Goal: Task Accomplishment & Management: Complete application form

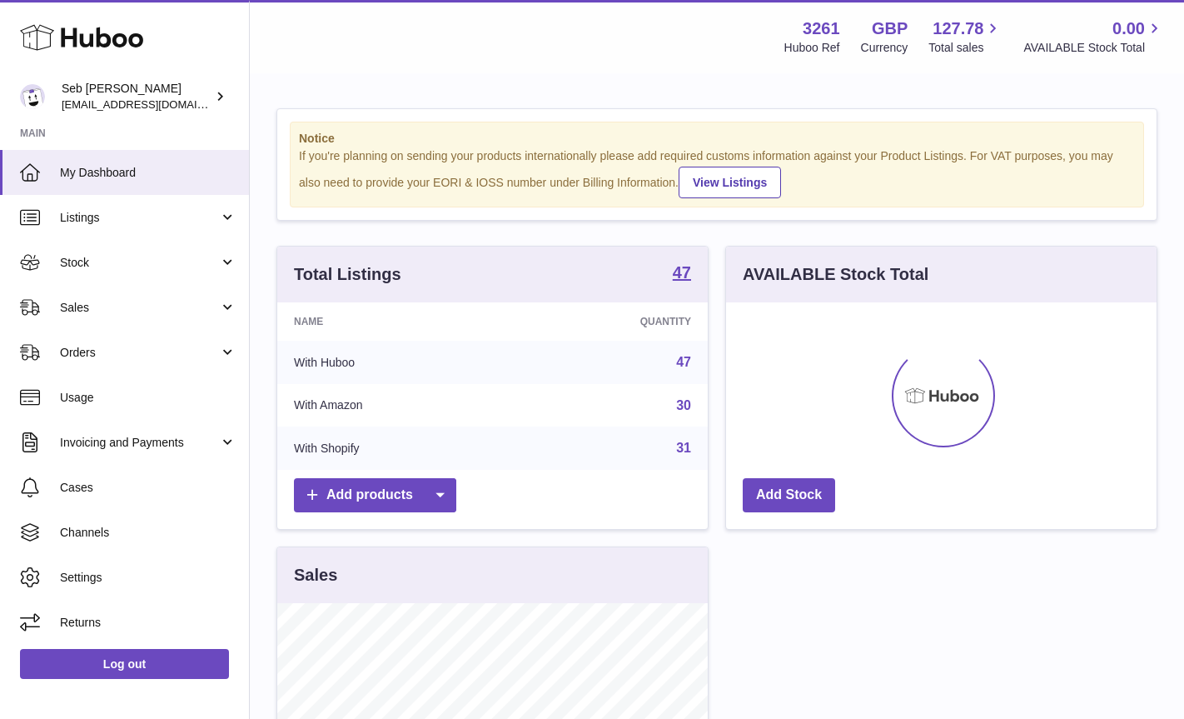
scroll to position [260, 430]
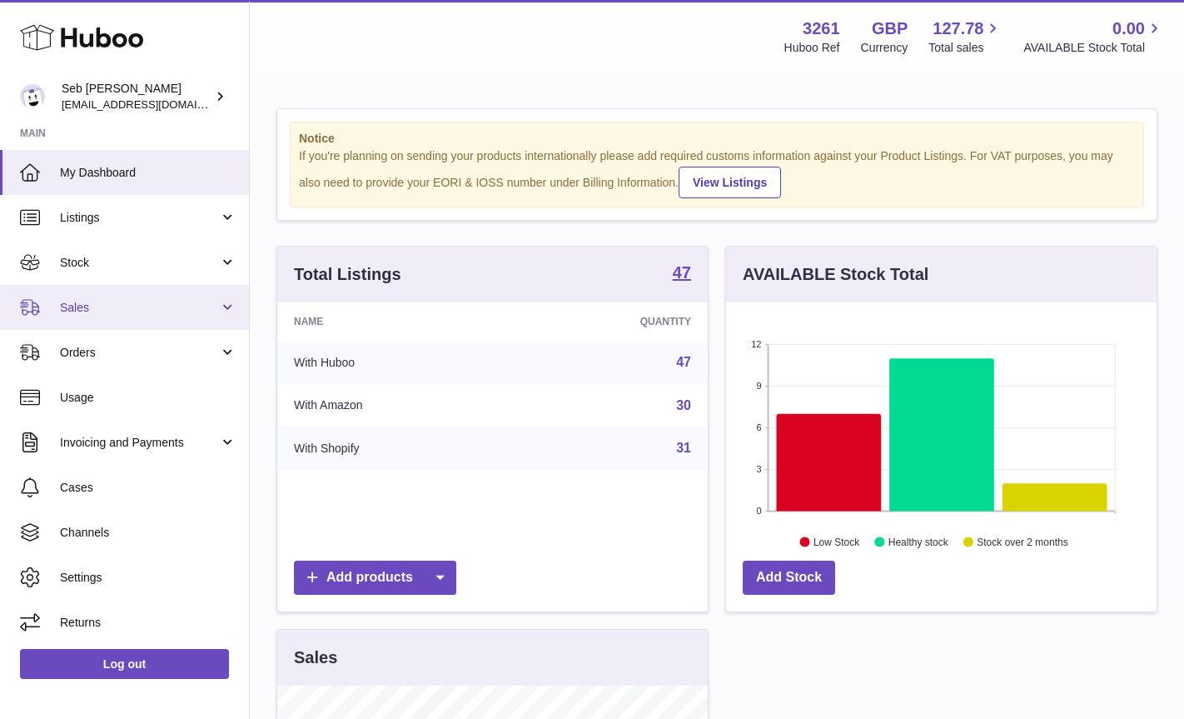
click at [77, 307] on span "Sales" at bounding box center [139, 308] width 159 height 16
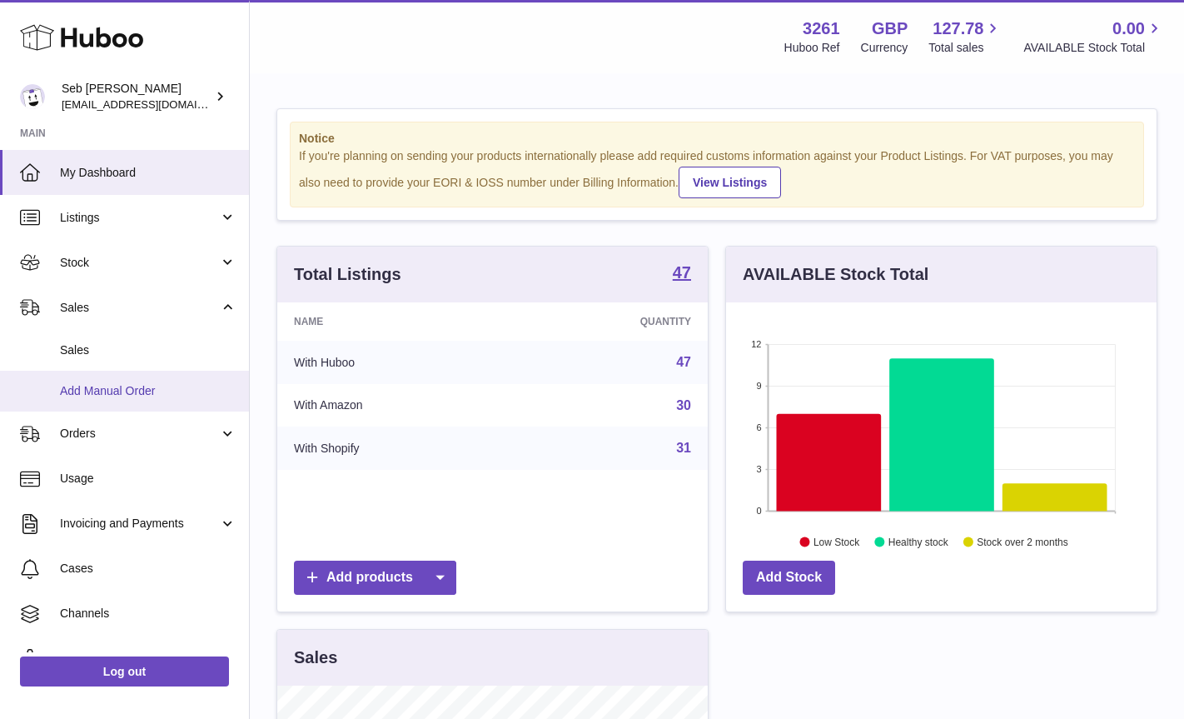
click at [96, 390] on span "Add Manual Order" at bounding box center [148, 391] width 177 height 16
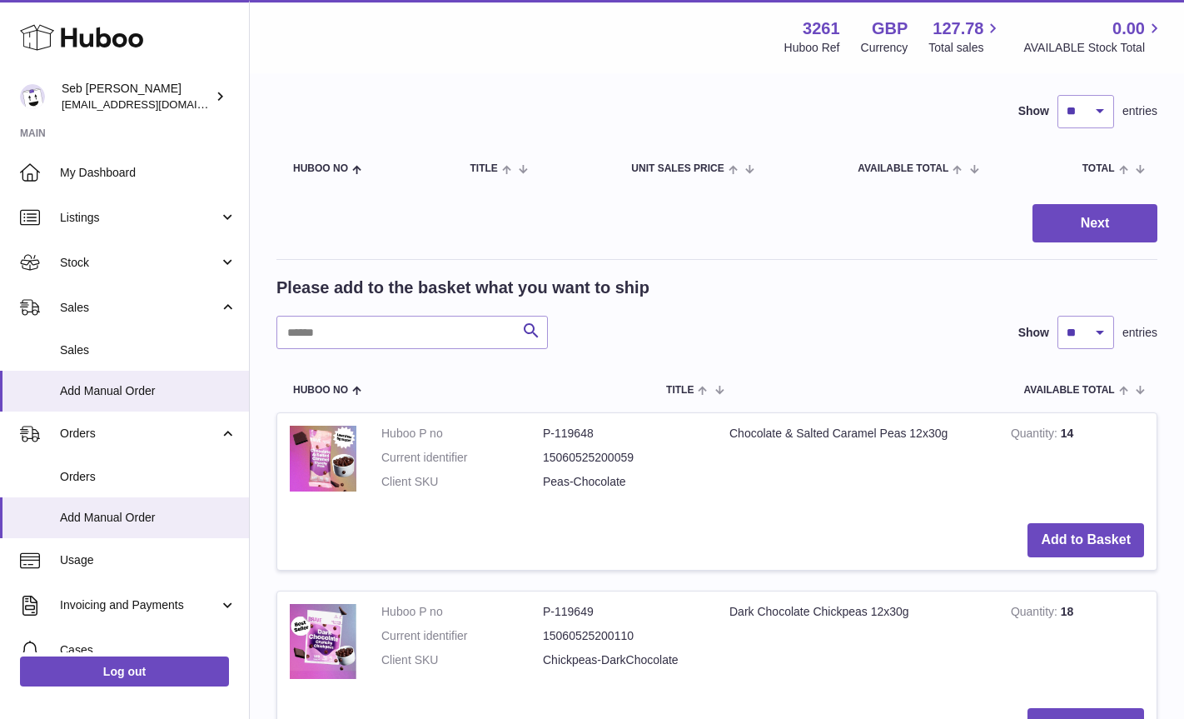
scroll to position [304, 0]
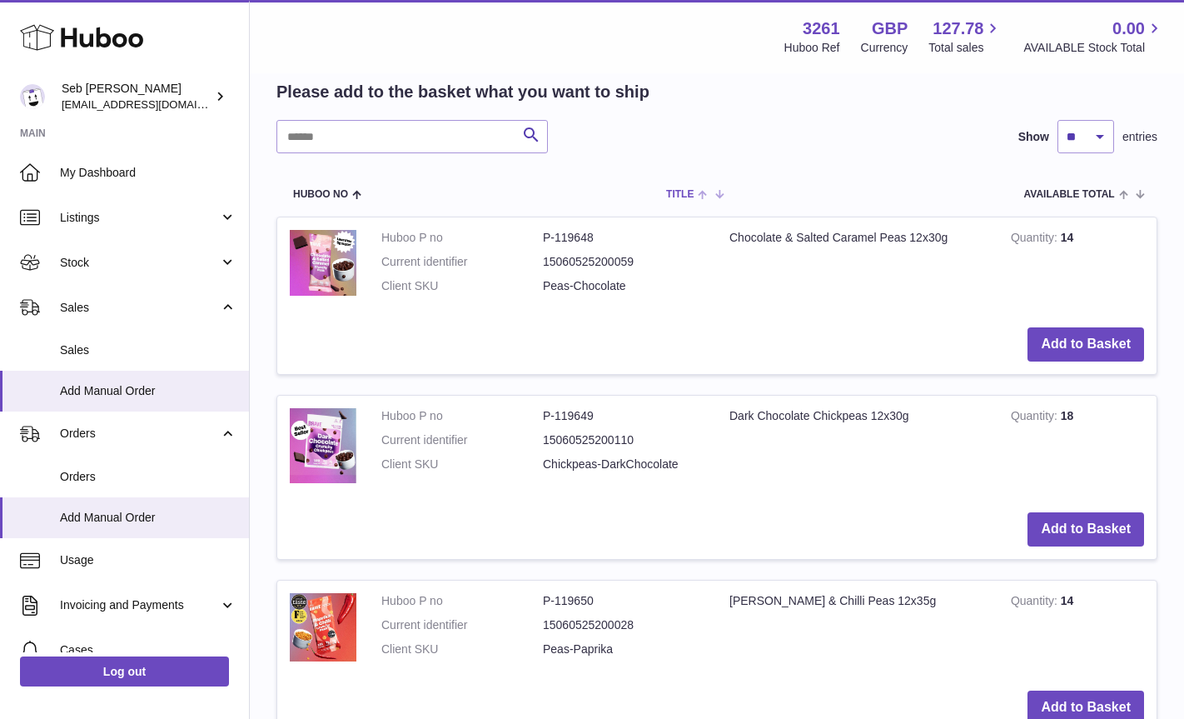
click at [687, 193] on span "Title" at bounding box center [679, 194] width 27 height 11
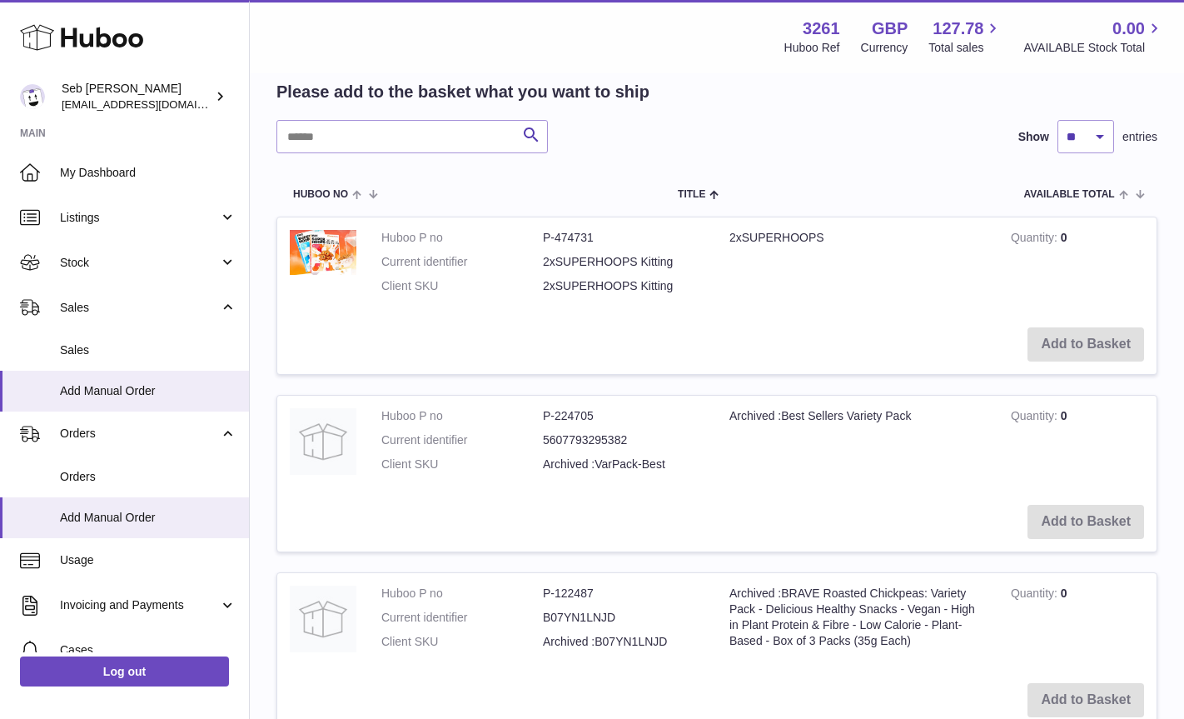
click at [1121, 137] on div "Show ** ** ** *** entries" at bounding box center [1083, 136] width 147 height 33
click at [1105, 137] on select "** ** ** ***" at bounding box center [1085, 136] width 57 height 33
select select "***"
click at [1057, 120] on select "** ** ** ***" at bounding box center [1085, 136] width 57 height 33
click at [689, 195] on span "Title" at bounding box center [691, 194] width 27 height 11
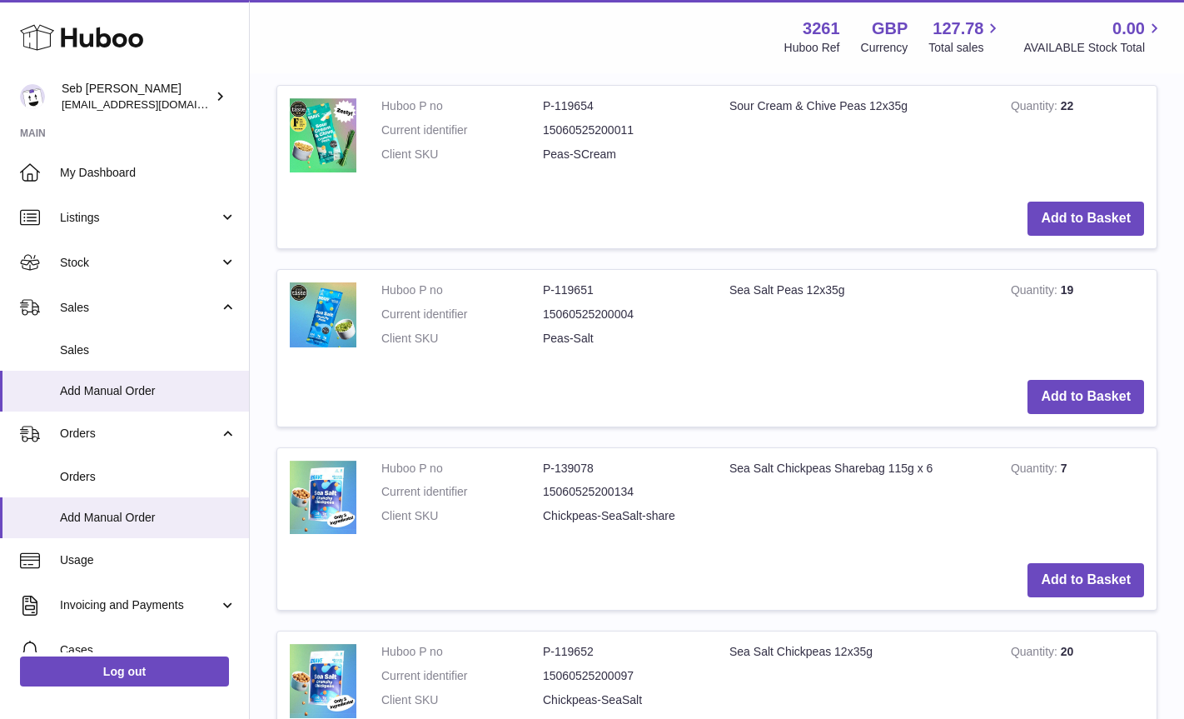
scroll to position [1869, 0]
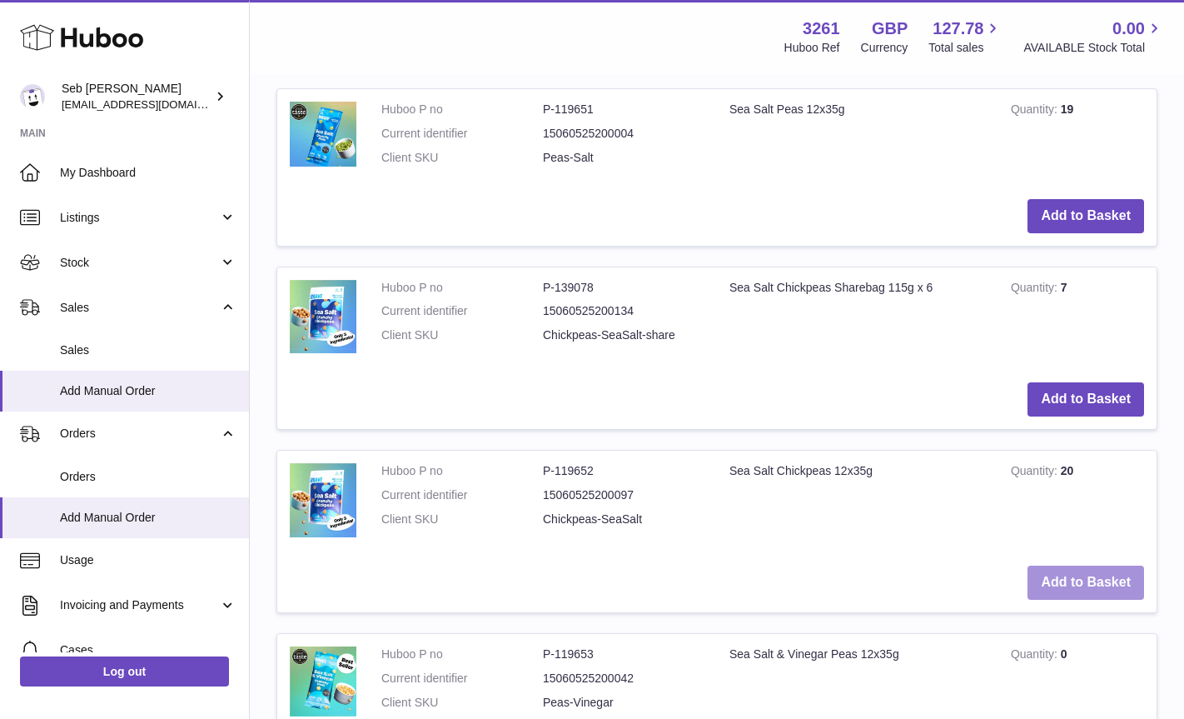
click at [1087, 586] on button "Add to Basket" at bounding box center [1085, 582] width 117 height 34
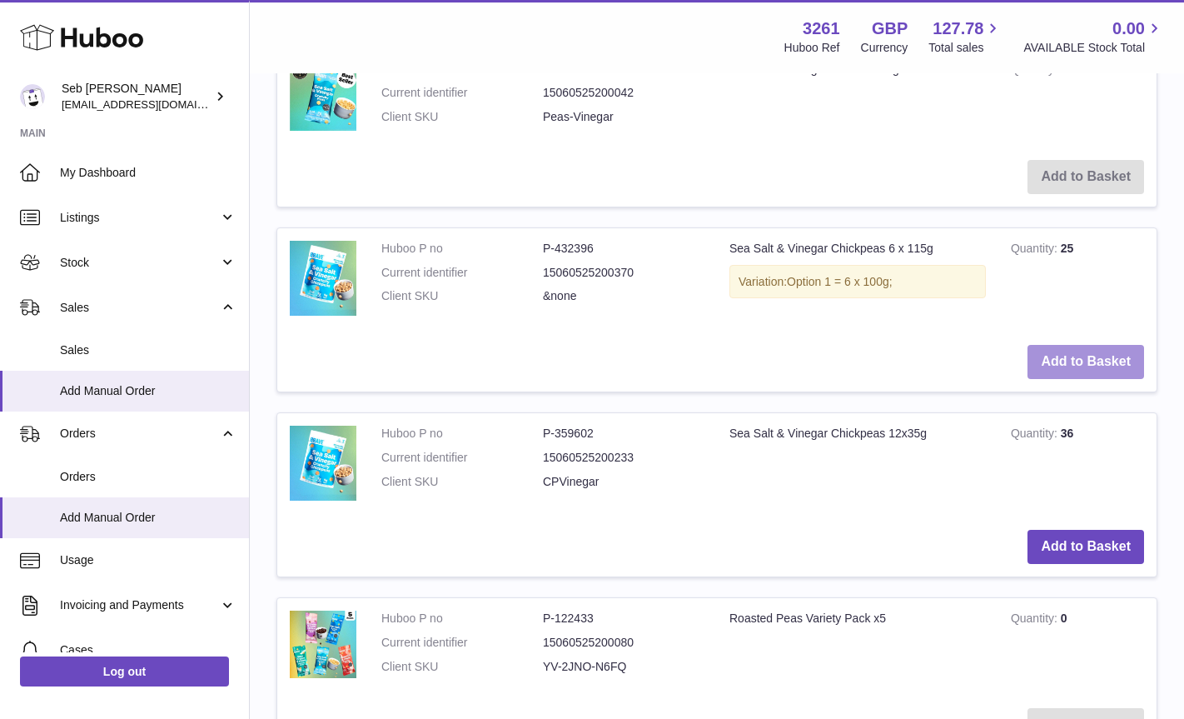
scroll to position [2650, 0]
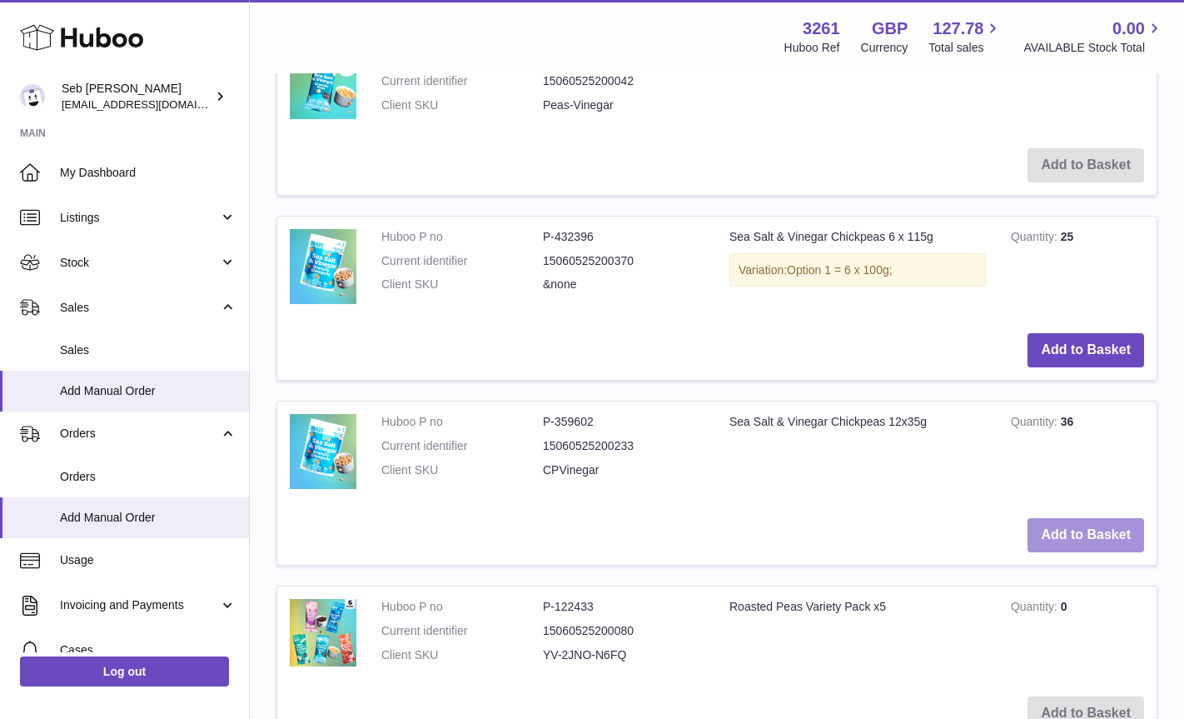
click at [1087, 542] on button "Add to Basket" at bounding box center [1085, 535] width 117 height 34
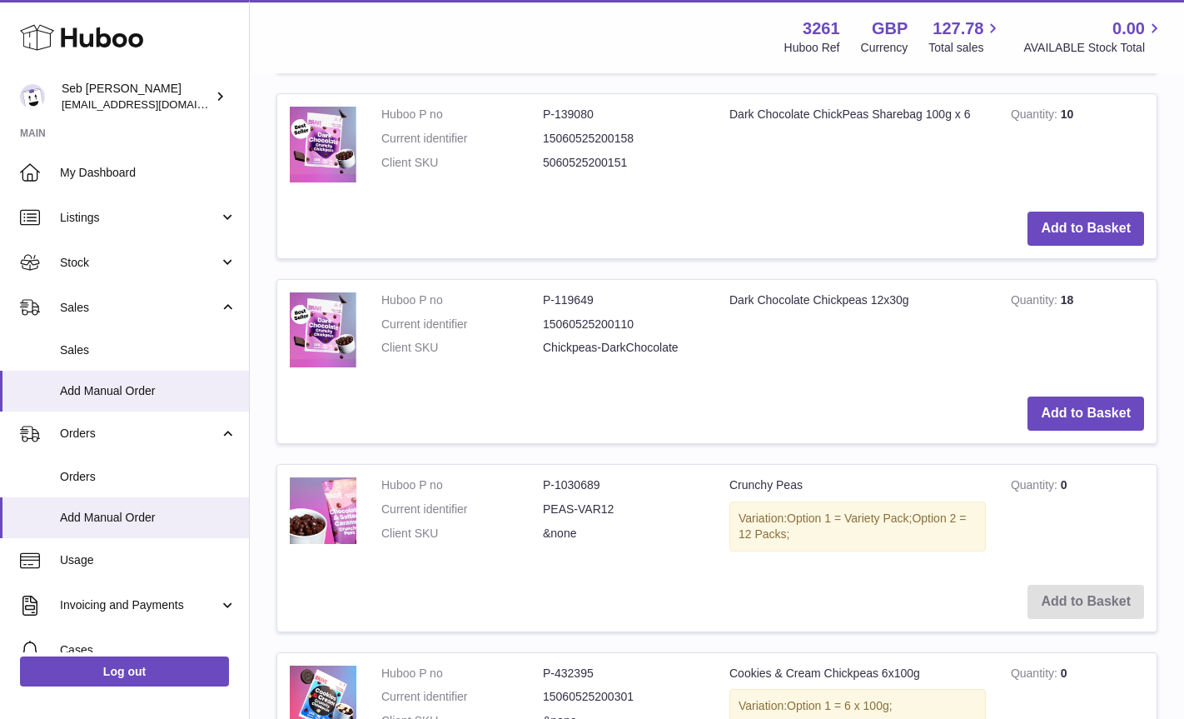
scroll to position [6525, 0]
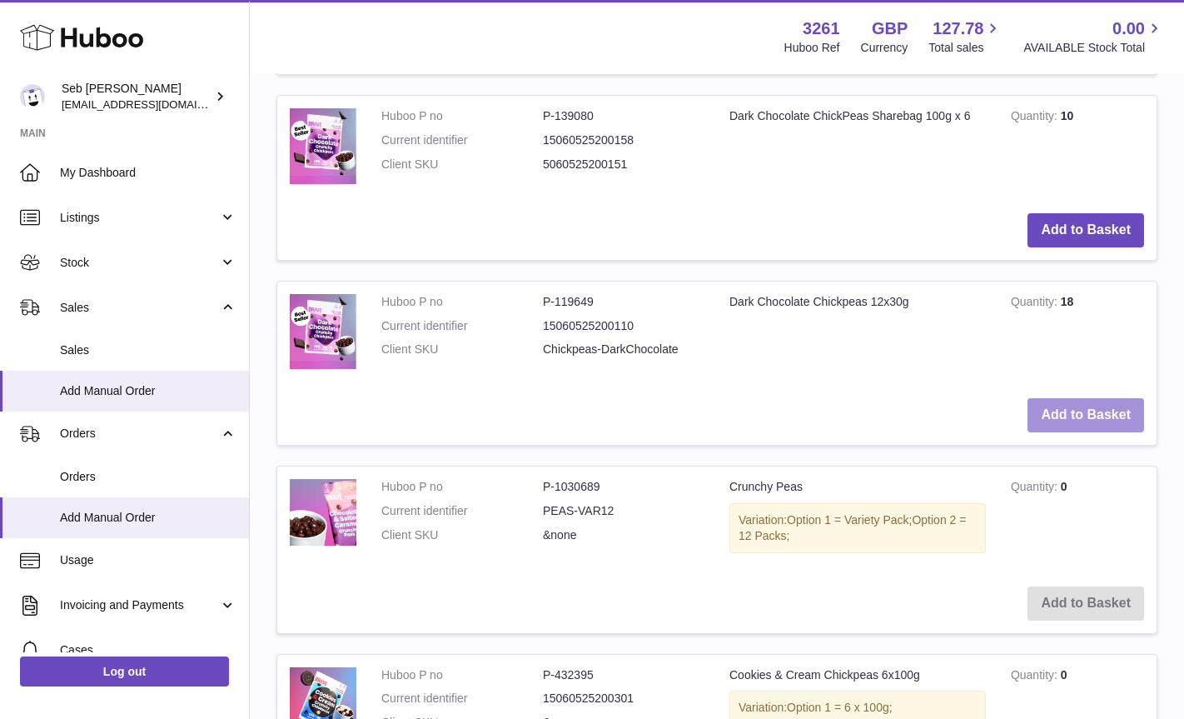
click at [1093, 412] on button "Add to Basket" at bounding box center [1085, 415] width 117 height 34
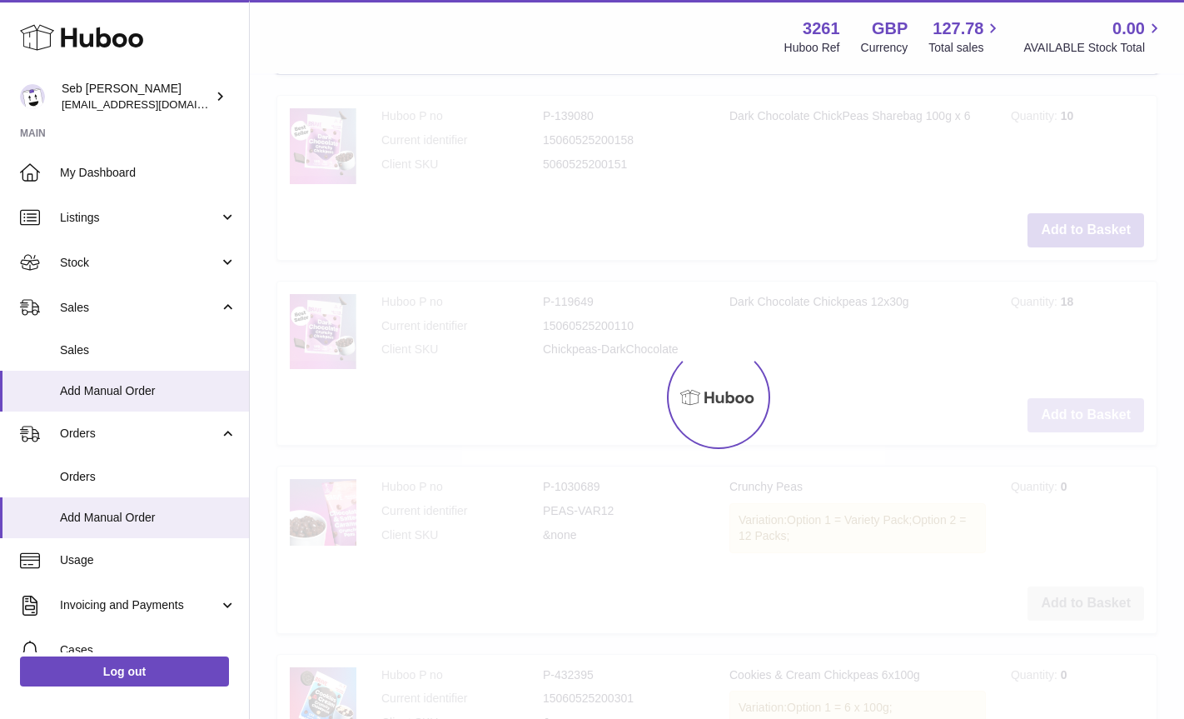
scroll to position [6710, 0]
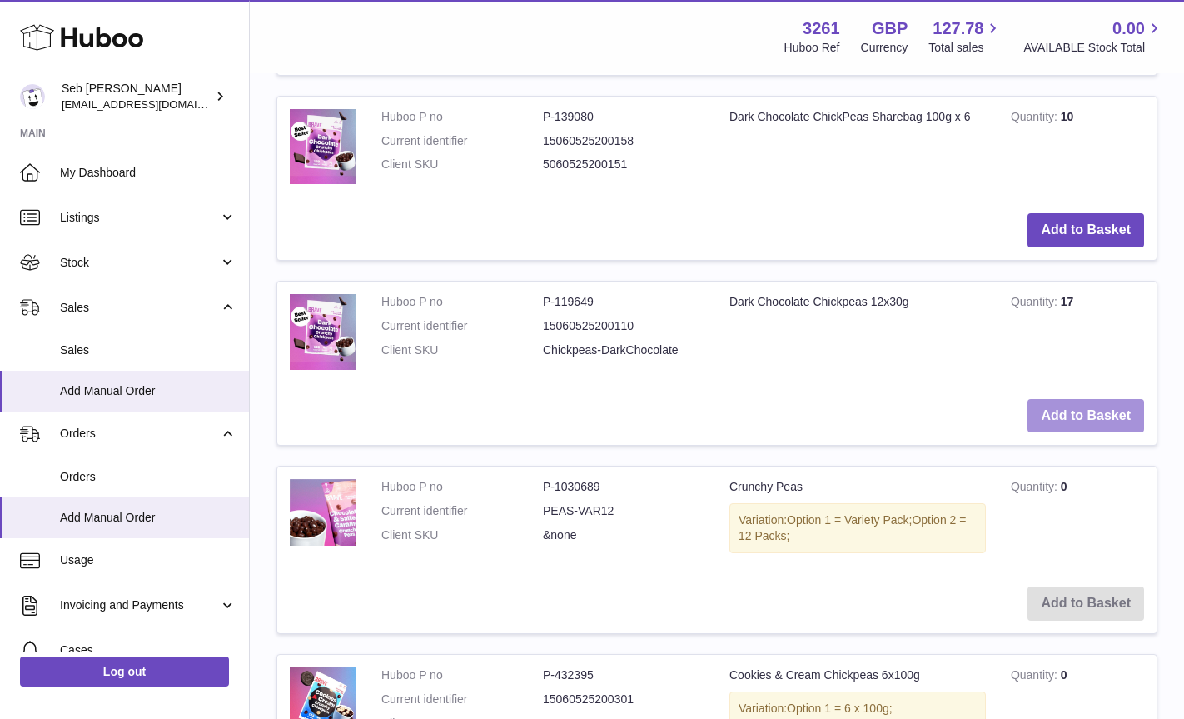
click at [1093, 412] on button "Add to Basket" at bounding box center [1085, 416] width 117 height 34
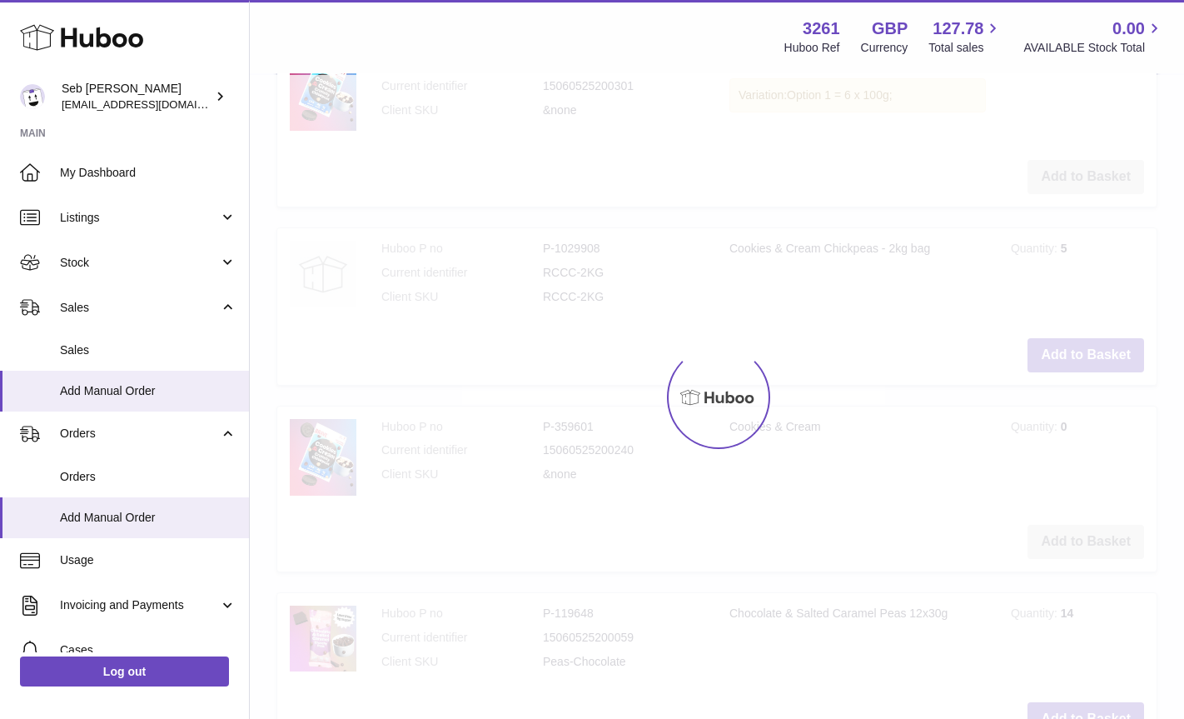
type input "*"
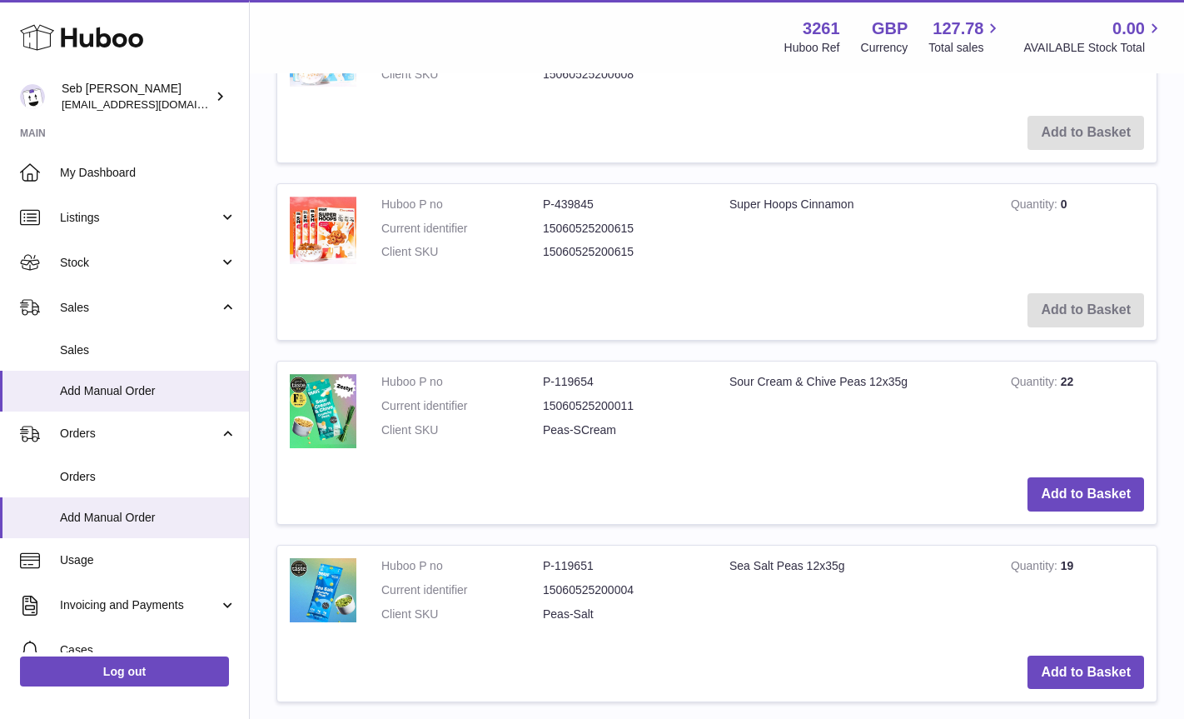
scroll to position [1983, 0]
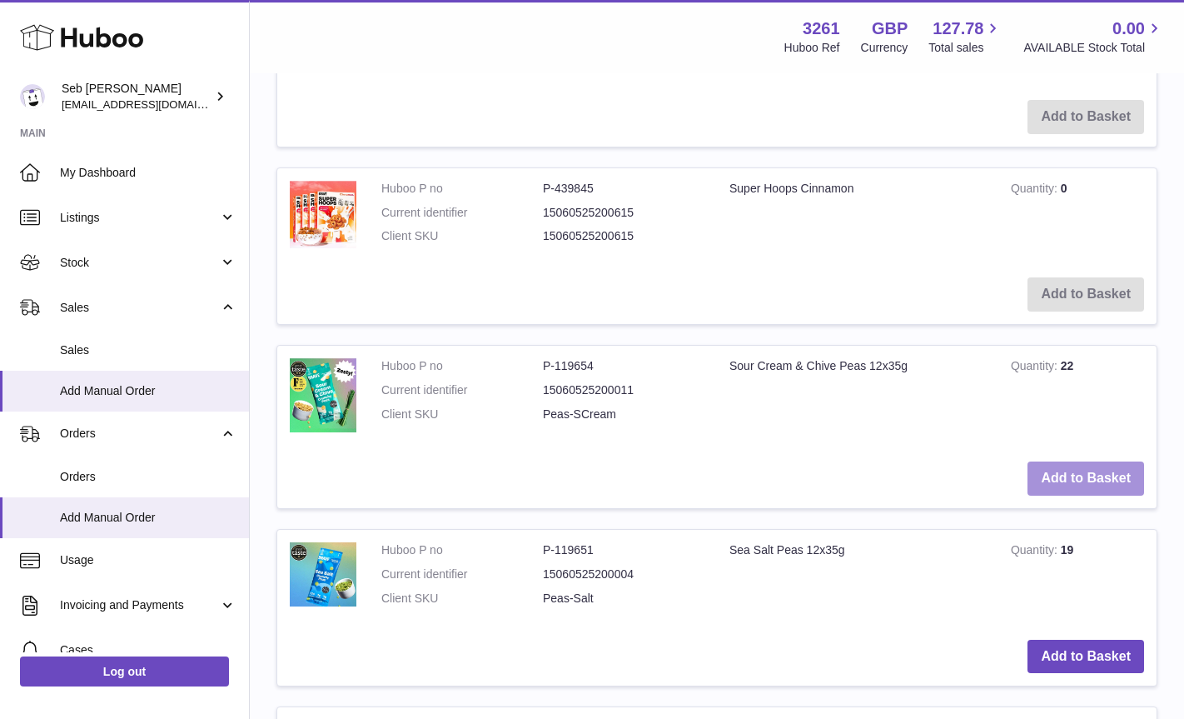
click at [1087, 478] on button "Add to Basket" at bounding box center [1085, 478] width 117 height 34
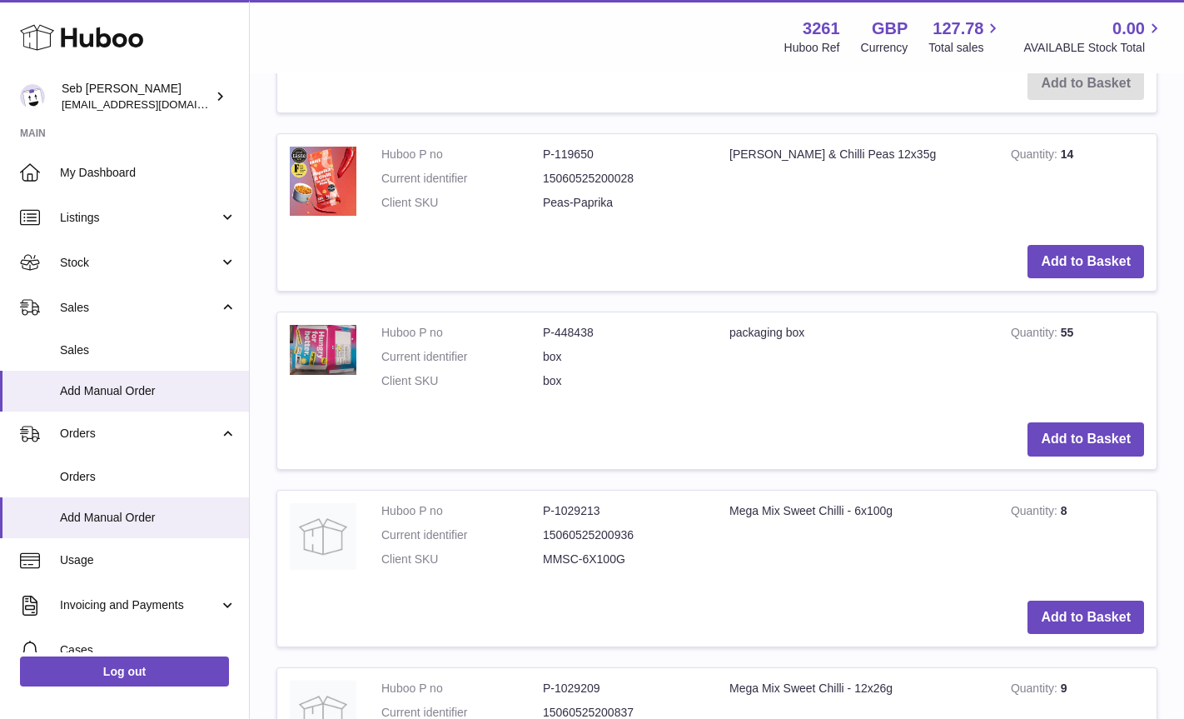
scroll to position [4191, 0]
click at [1124, 256] on button "Add to Basket" at bounding box center [1085, 261] width 117 height 34
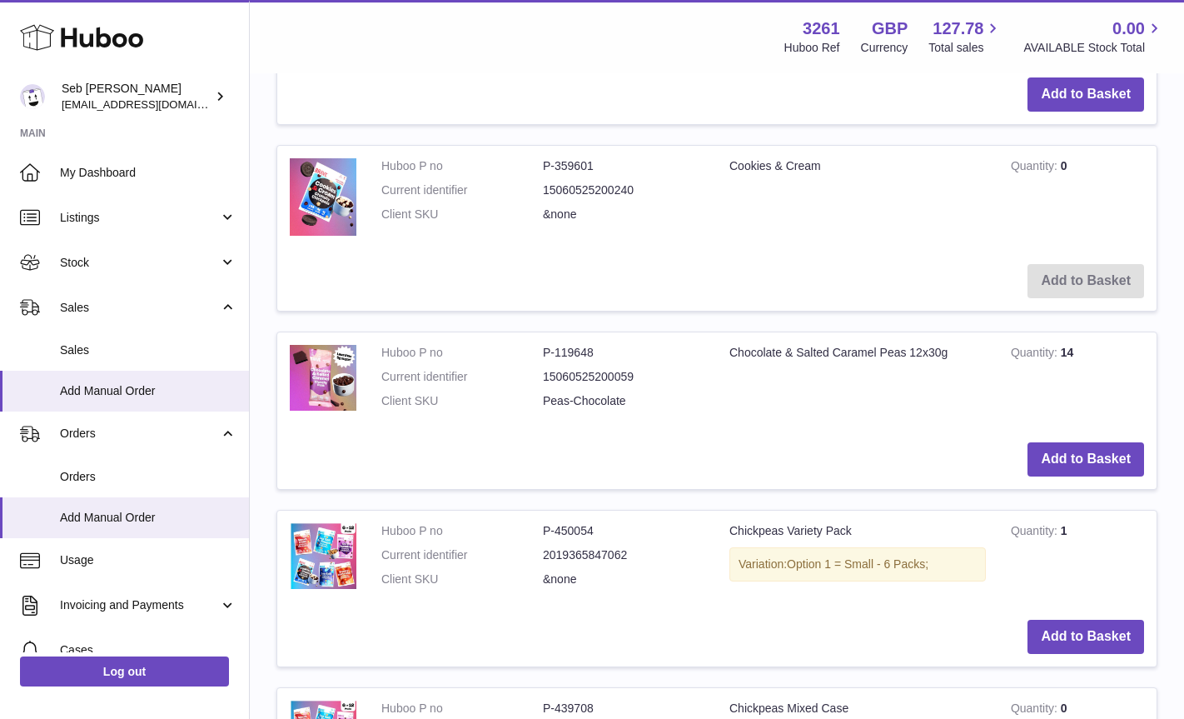
scroll to position [7952, 0]
click at [1089, 445] on button "Add to Basket" at bounding box center [1085, 458] width 117 height 34
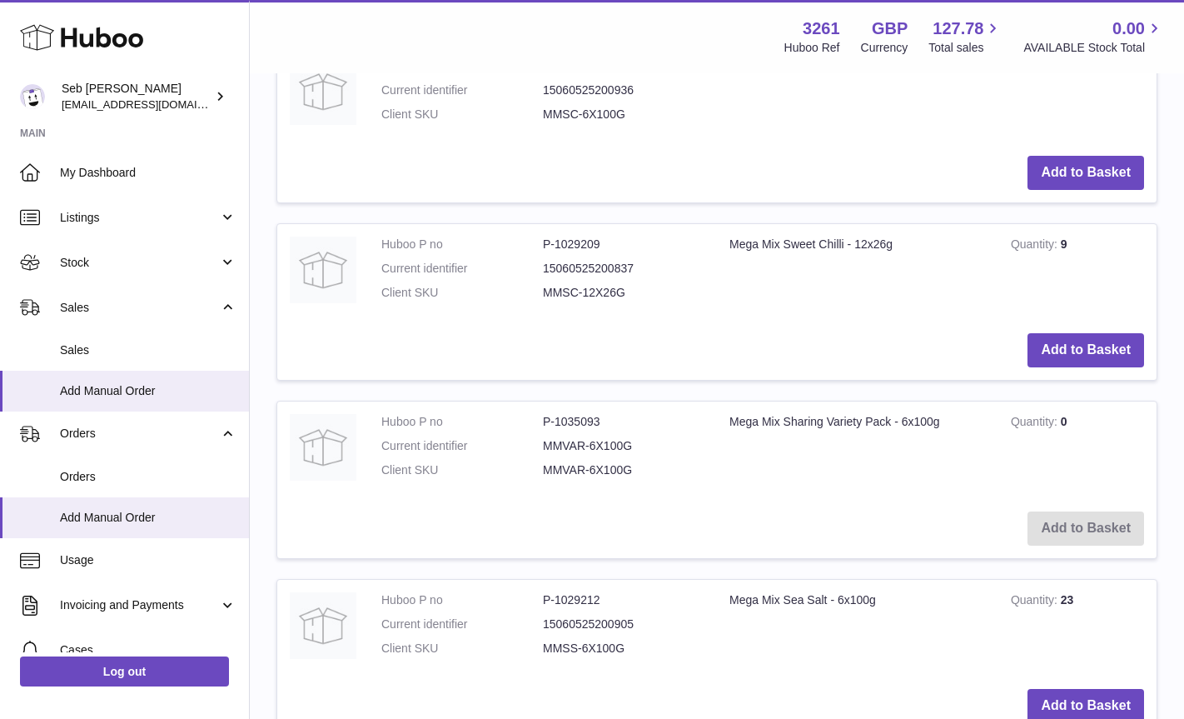
scroll to position [4997, 0]
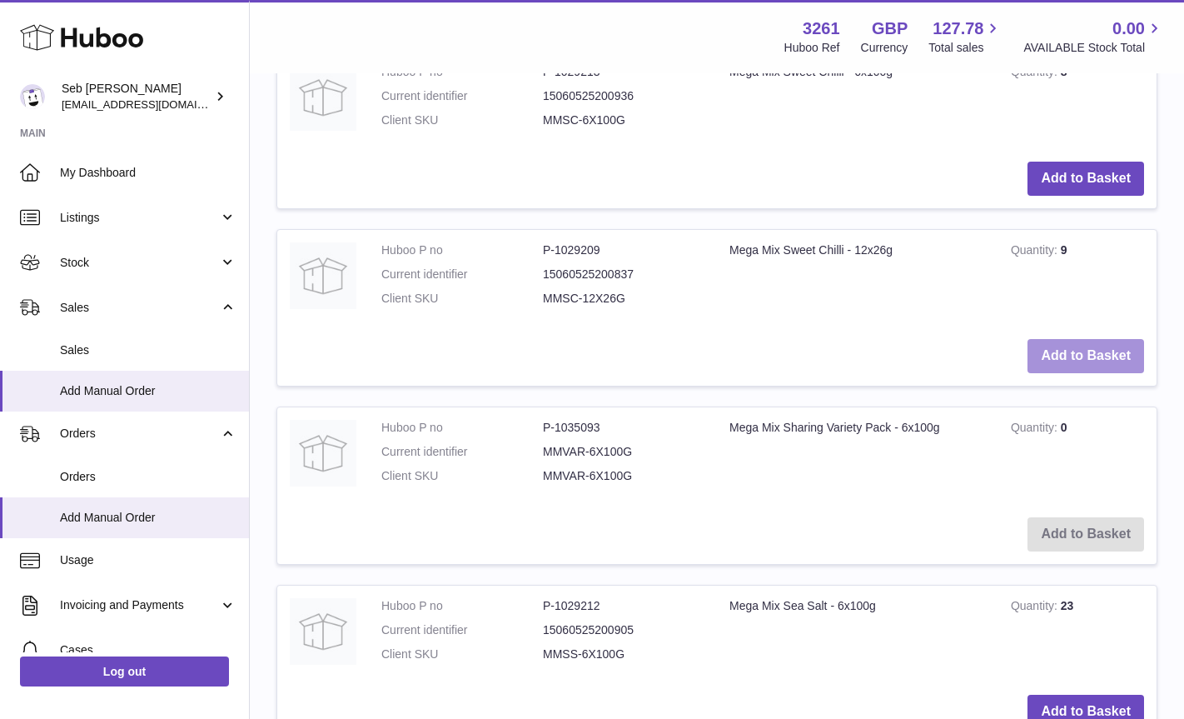
click at [1074, 356] on button "Add to Basket" at bounding box center [1085, 356] width 117 height 34
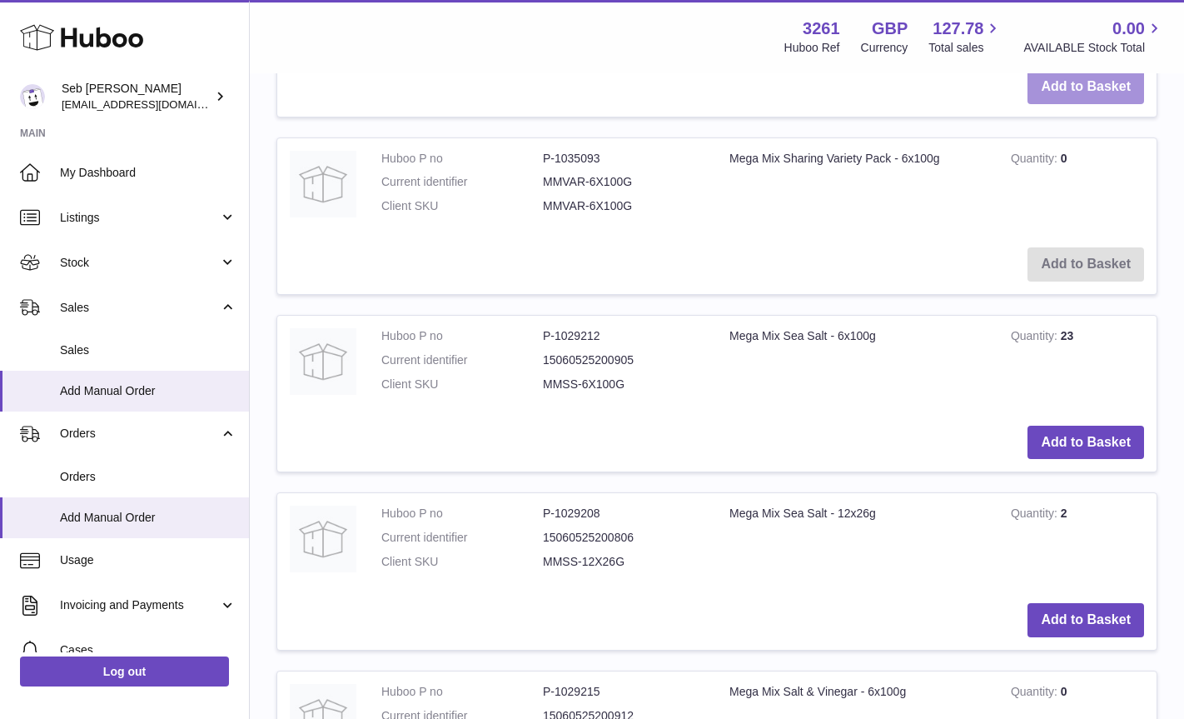
scroll to position [5460, 0]
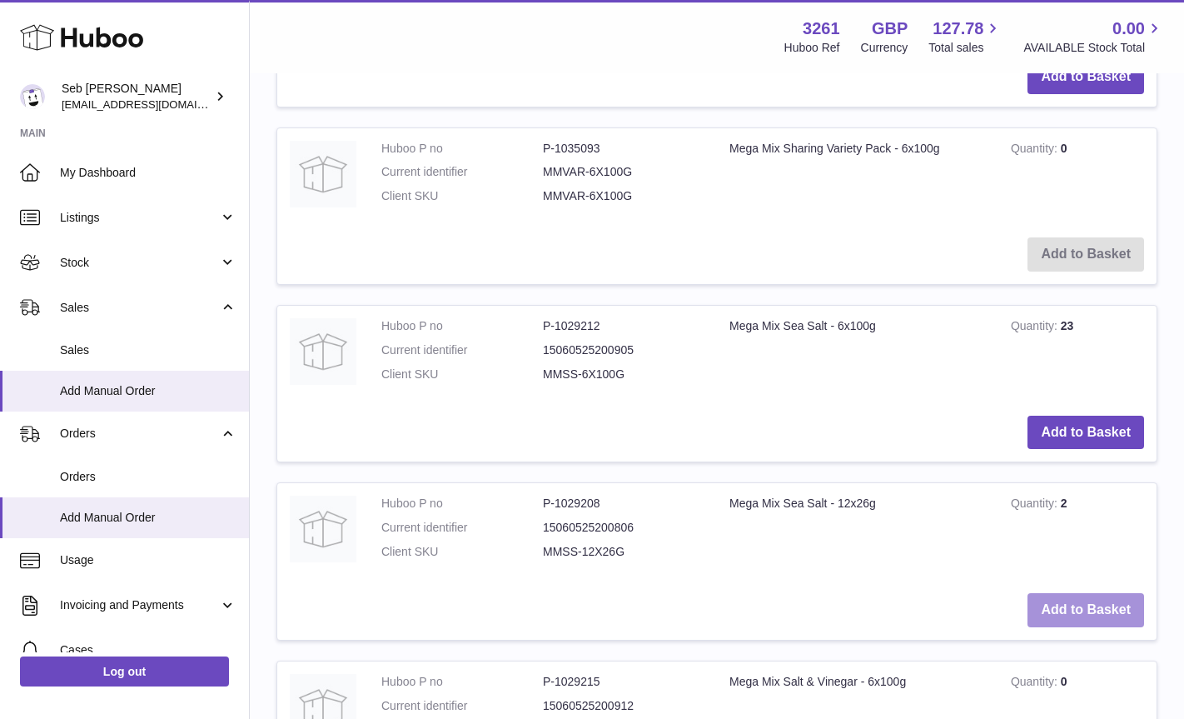
click at [1077, 602] on button "Add to Basket" at bounding box center [1085, 610] width 117 height 34
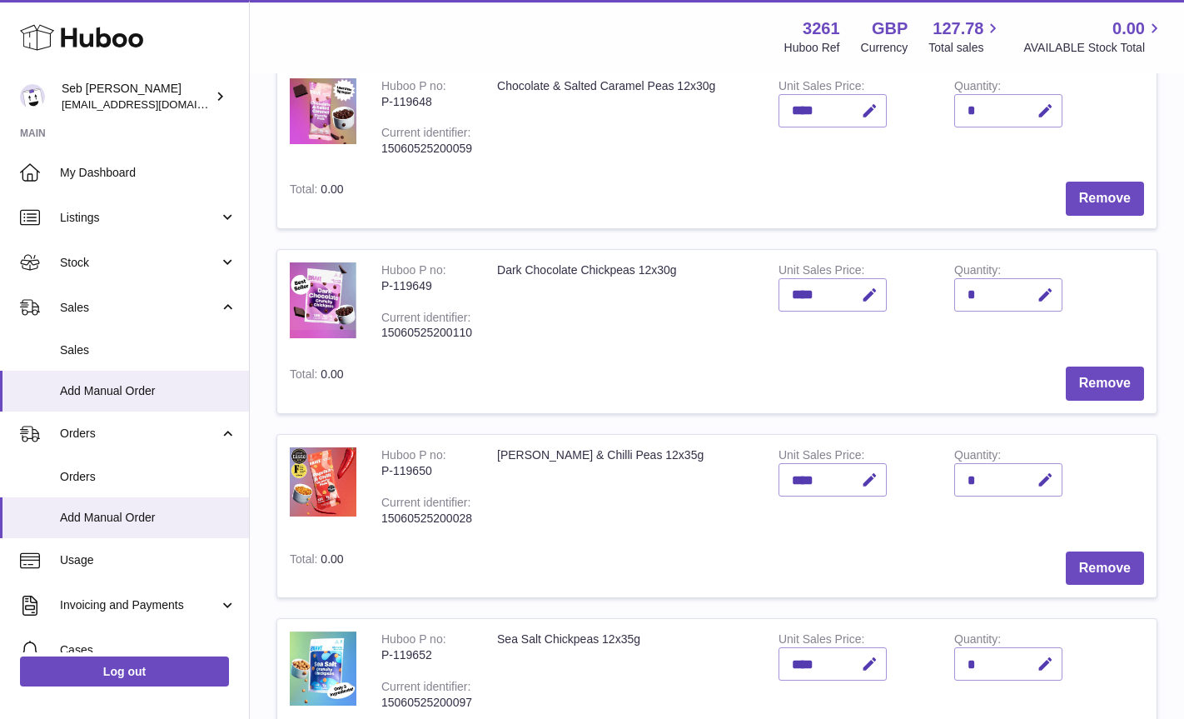
scroll to position [78, 0]
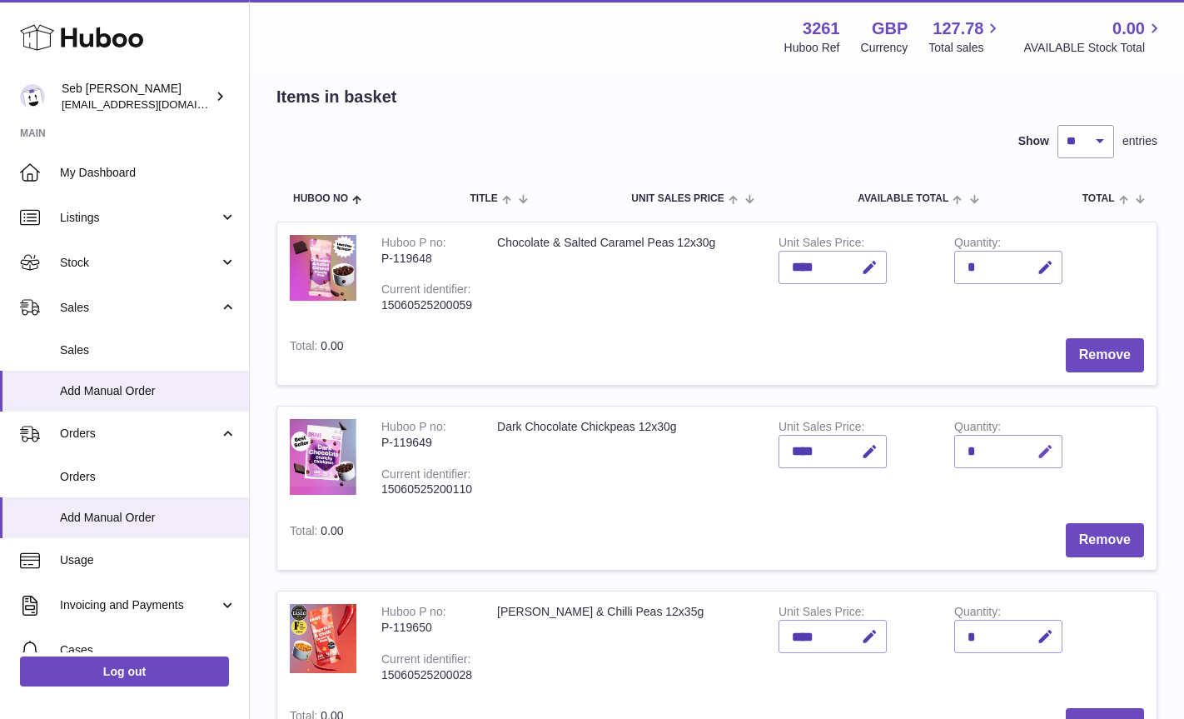
click at [1042, 450] on icon "button" at bounding box center [1045, 451] width 17 height 17
type input "*"
click at [1027, 438] on button "submit" at bounding box center [1043, 451] width 32 height 27
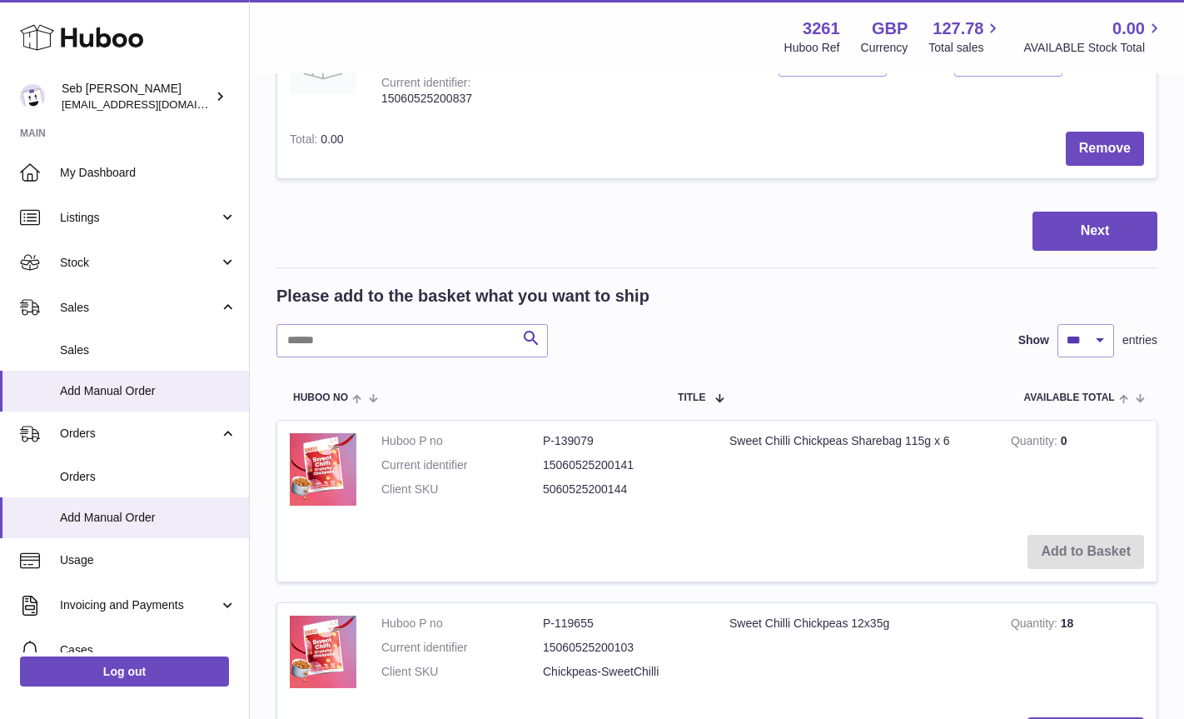
scroll to position [1580, 0]
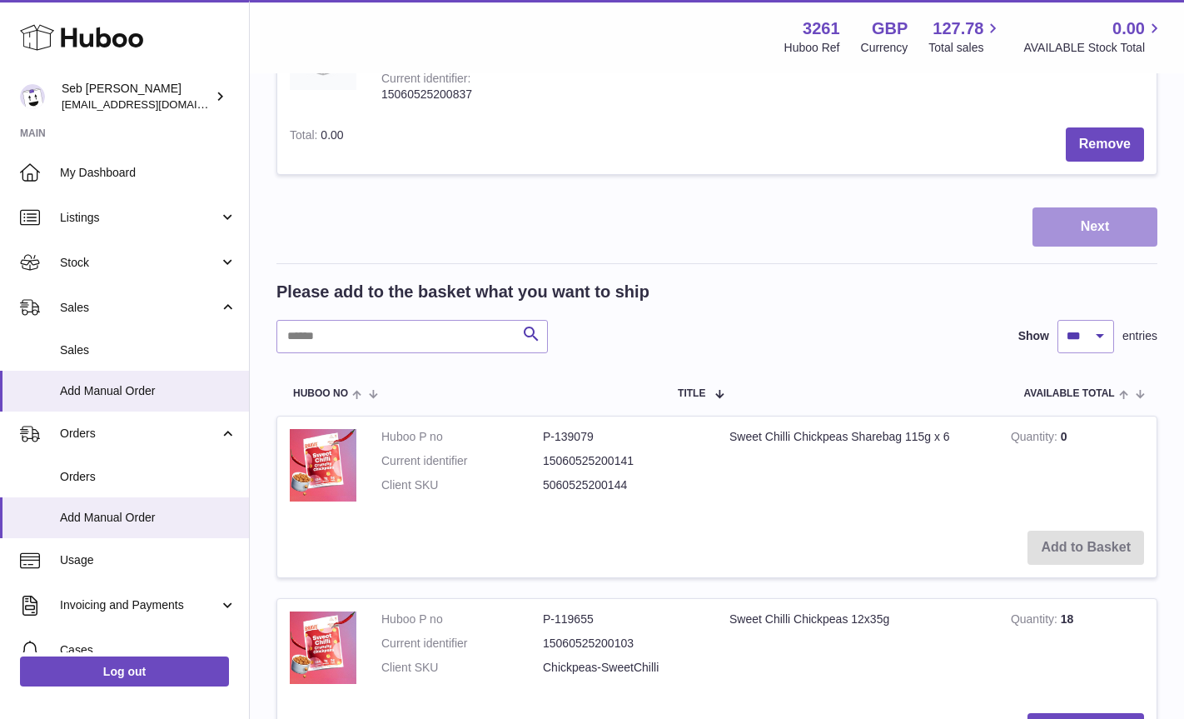
click at [1084, 230] on button "Next" at bounding box center [1094, 226] width 125 height 39
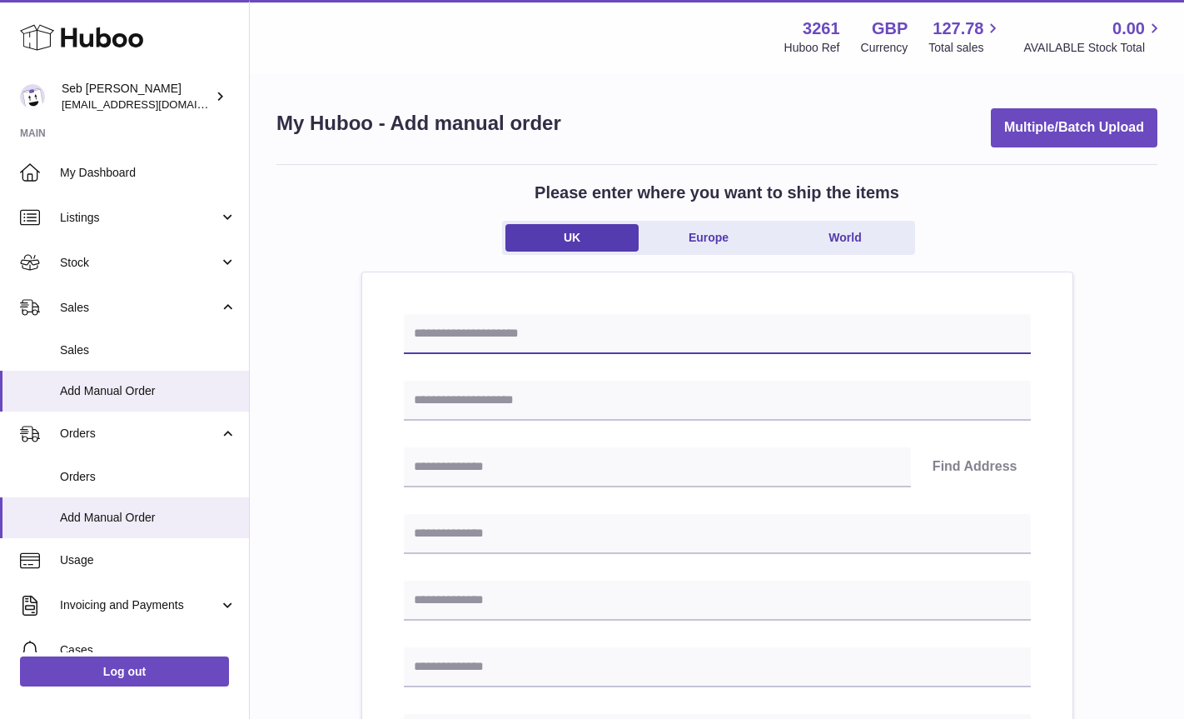
click at [537, 341] on input "text" at bounding box center [717, 334] width 627 height 40
click at [527, 332] on input "***" at bounding box center [717, 334] width 627 height 40
type input "**********"
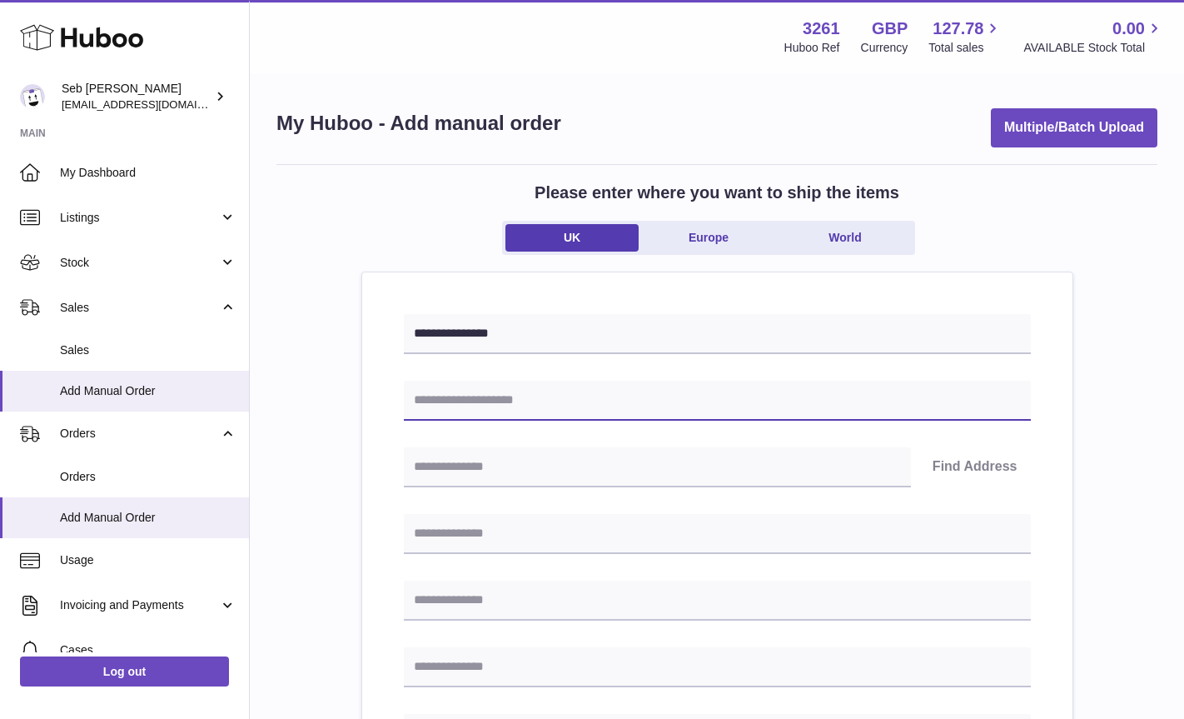
click at [531, 405] on input "text" at bounding box center [717, 401] width 627 height 40
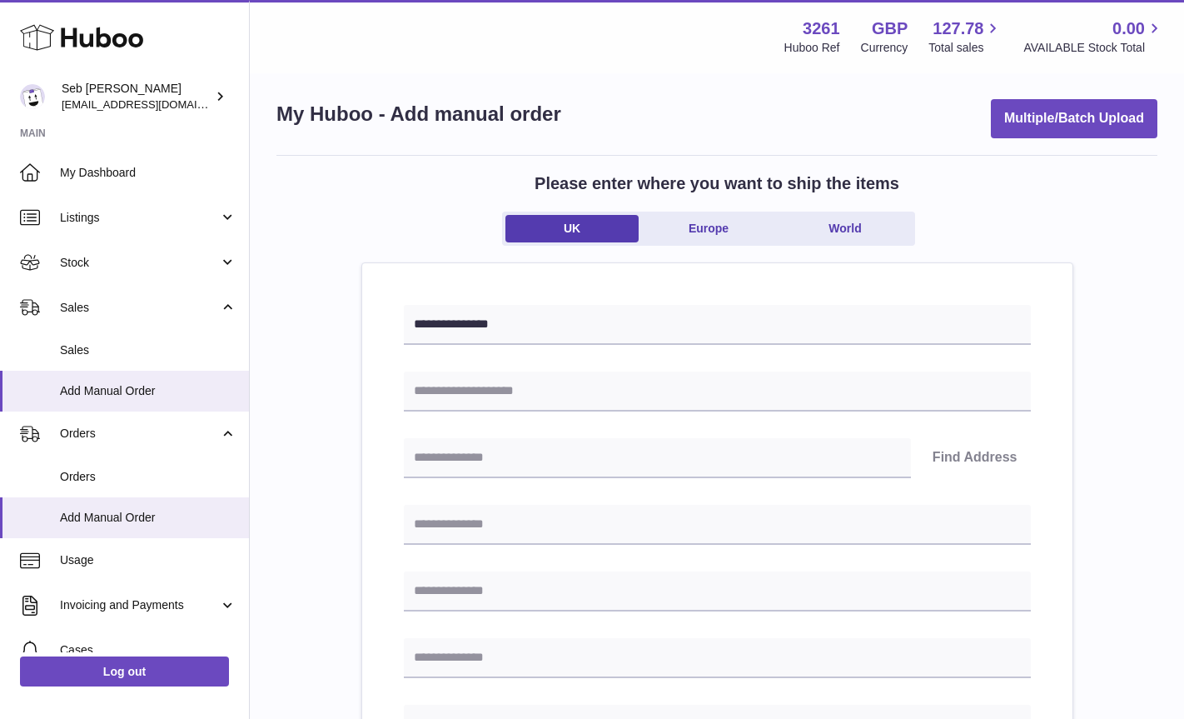
scroll to position [10, 0]
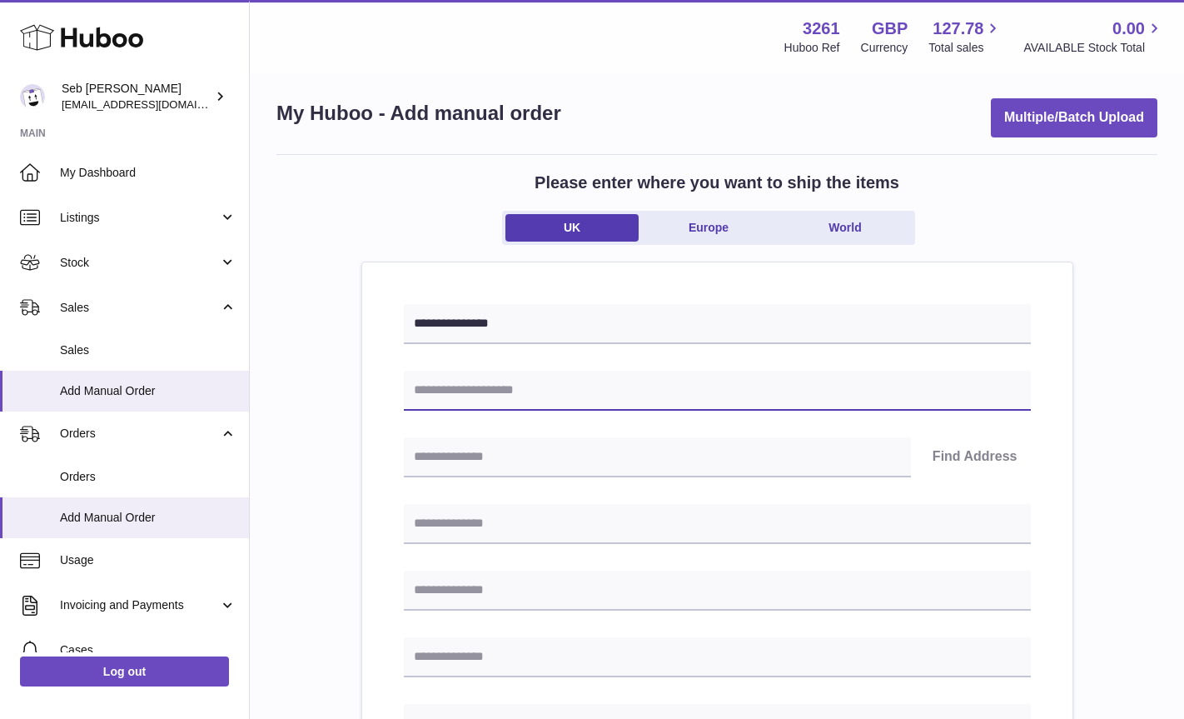
click at [455, 390] on input "text" at bounding box center [717, 391] width 627 height 40
paste input "*"
type input "**********"
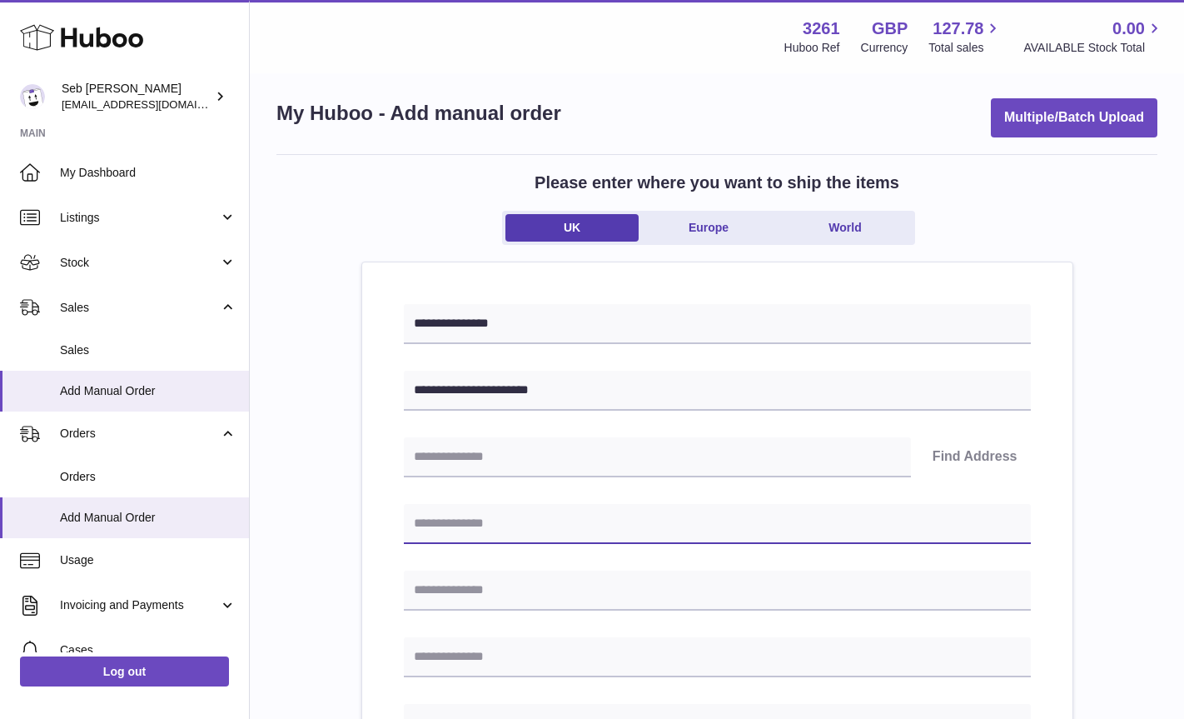
click at [449, 524] on input "text" at bounding box center [717, 524] width 627 height 40
type input "**********"
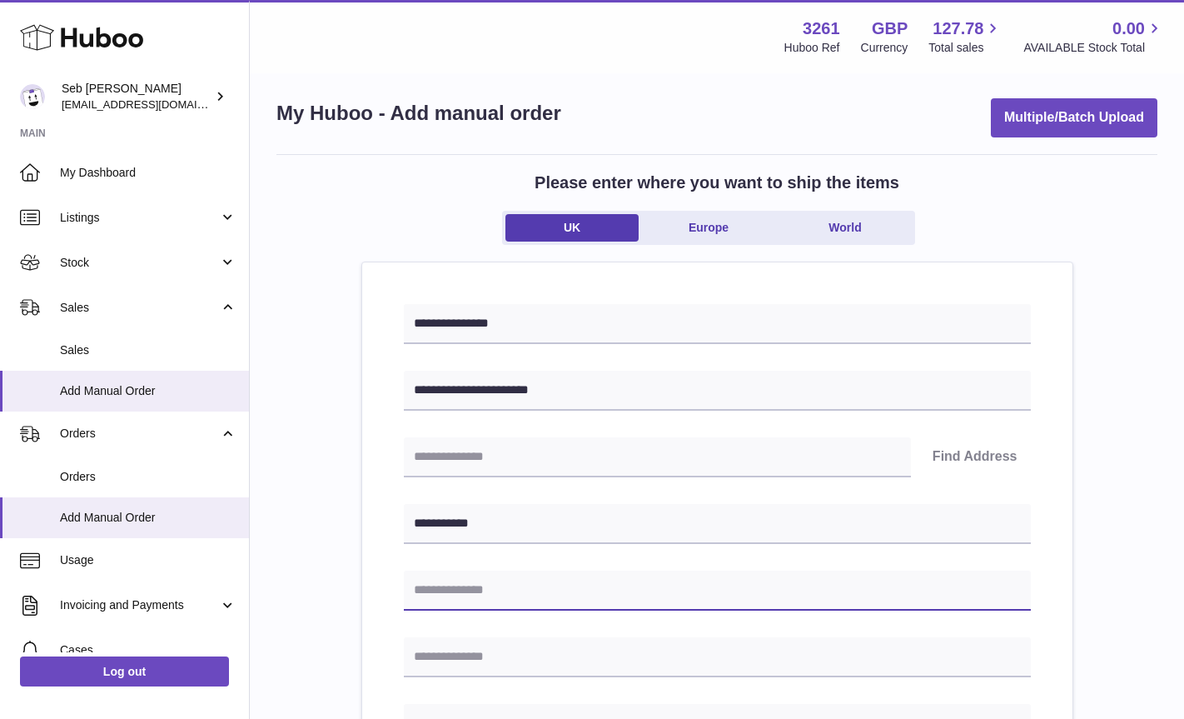
click at [459, 597] on input "text" at bounding box center [717, 590] width 627 height 40
type input "**********"
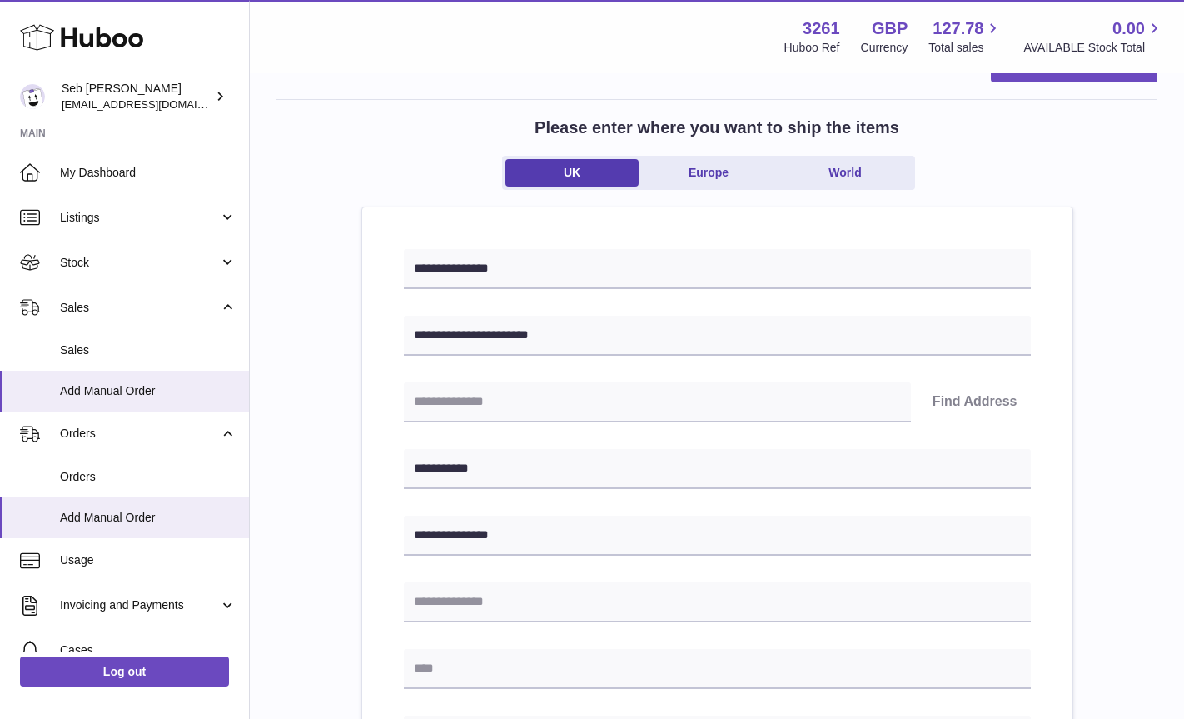
scroll to position [89, 0]
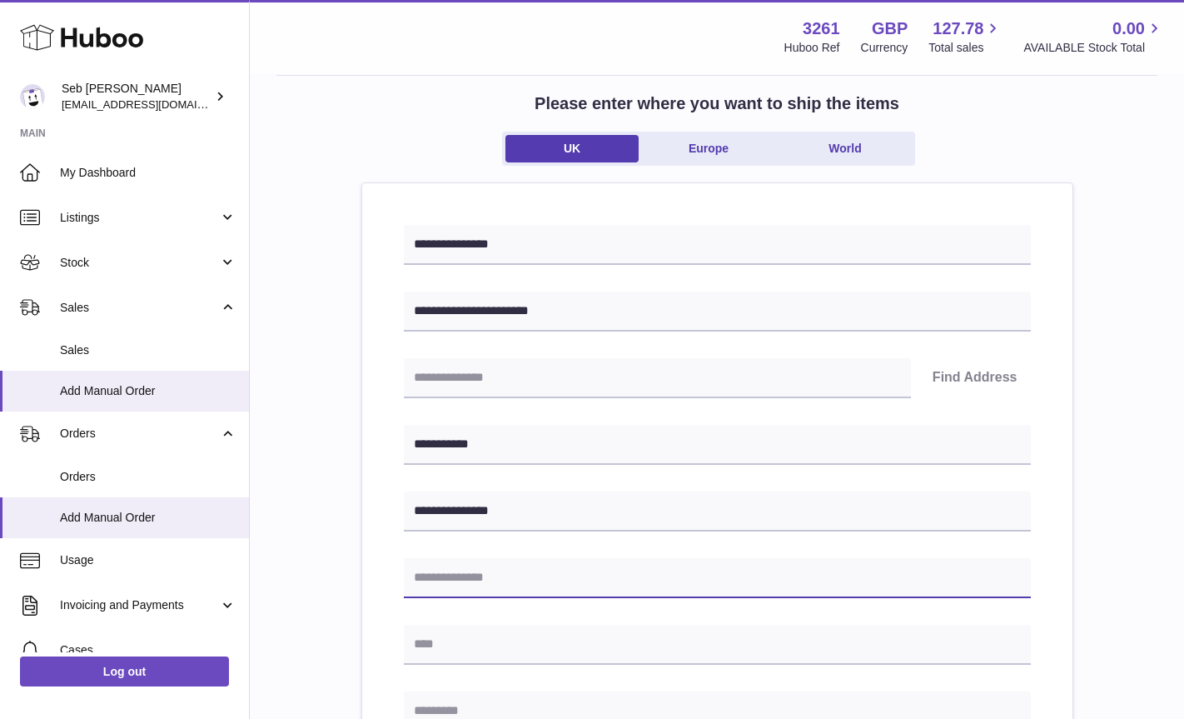
click at [456, 580] on input "text" at bounding box center [717, 578] width 627 height 40
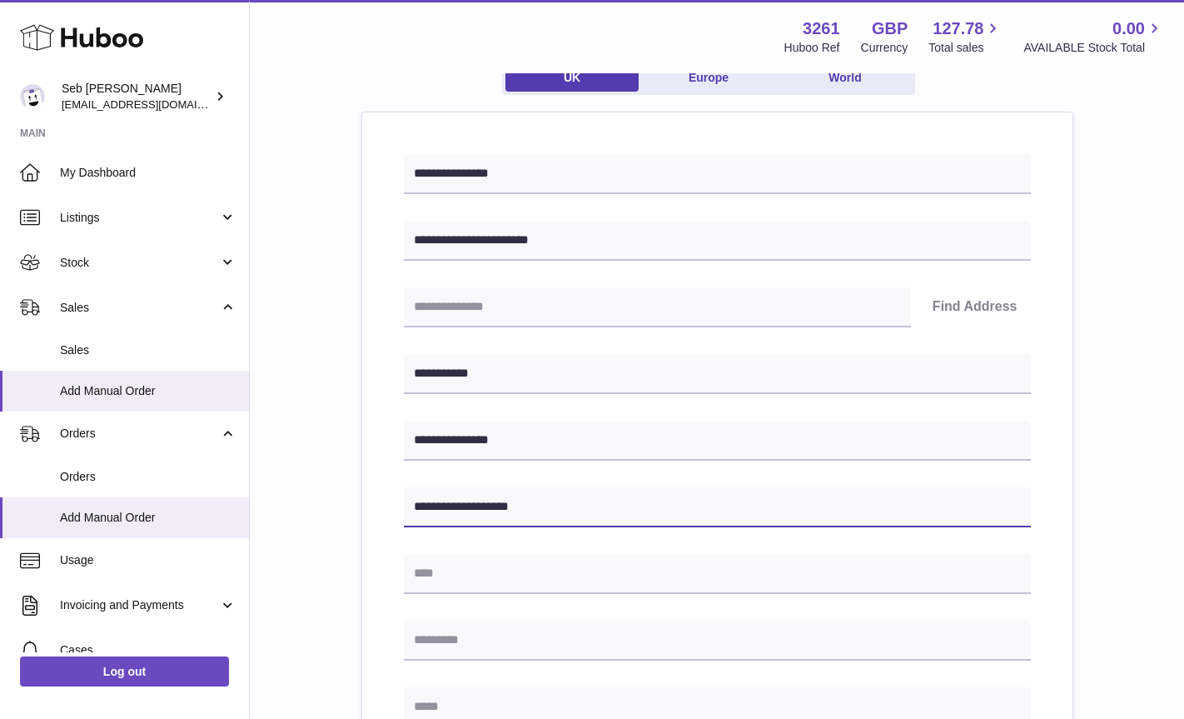
scroll to position [176, 0]
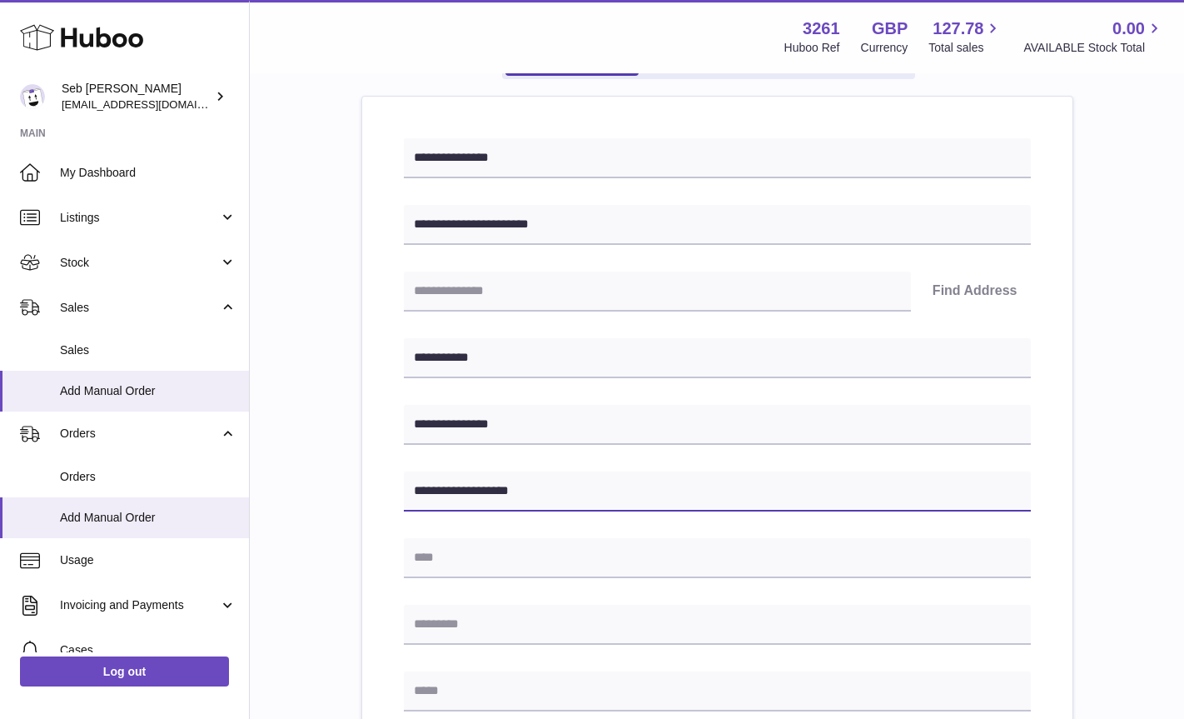
type input "**********"
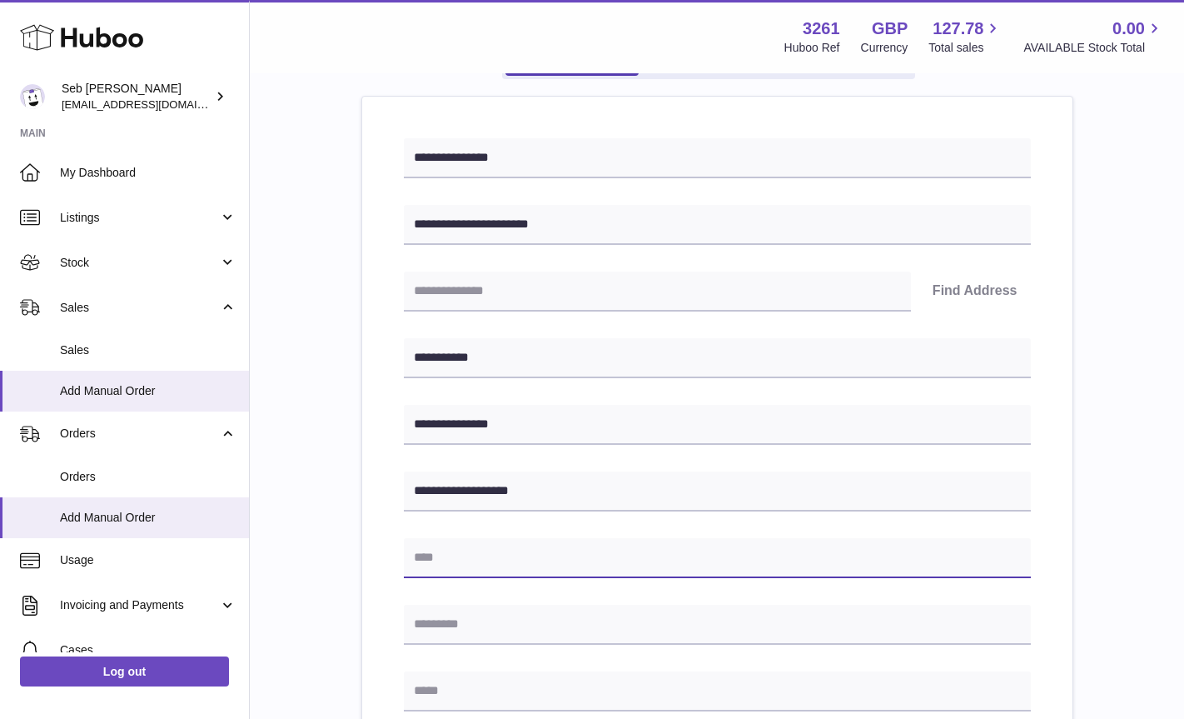
click at [445, 566] on input "text" at bounding box center [717, 558] width 627 height 40
type input "******"
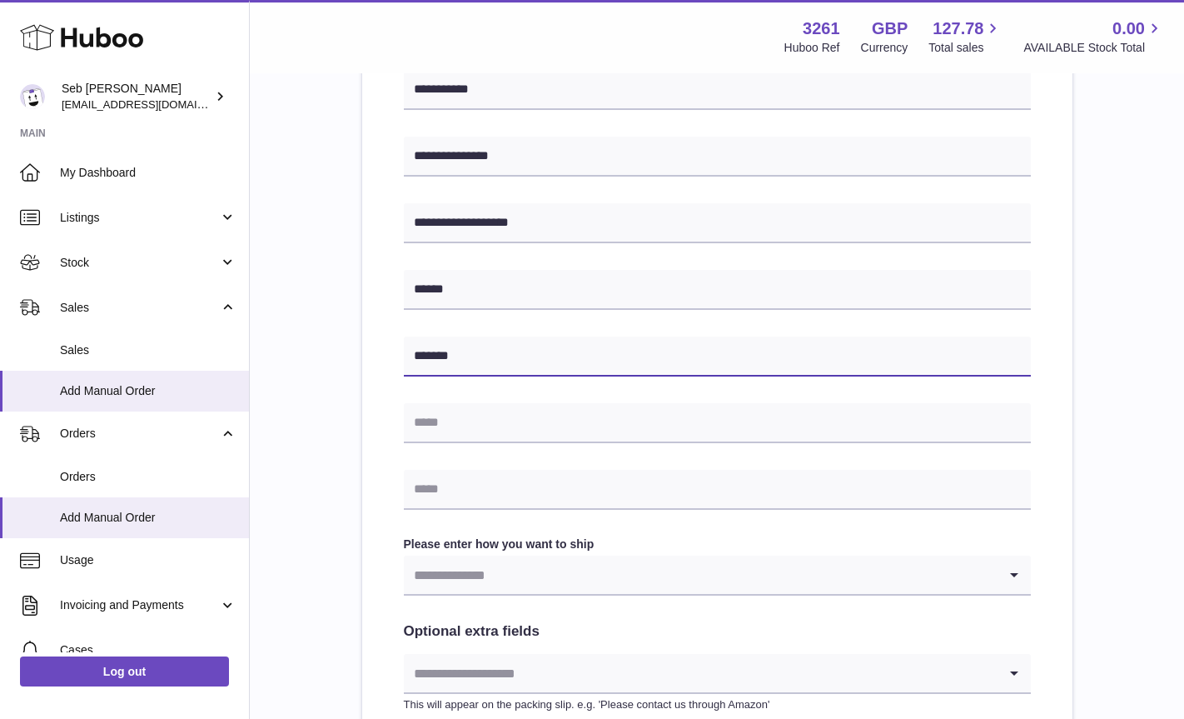
scroll to position [445, 0]
type input "*******"
click at [605, 566] on input "Search for option" at bounding box center [701, 574] width 594 height 38
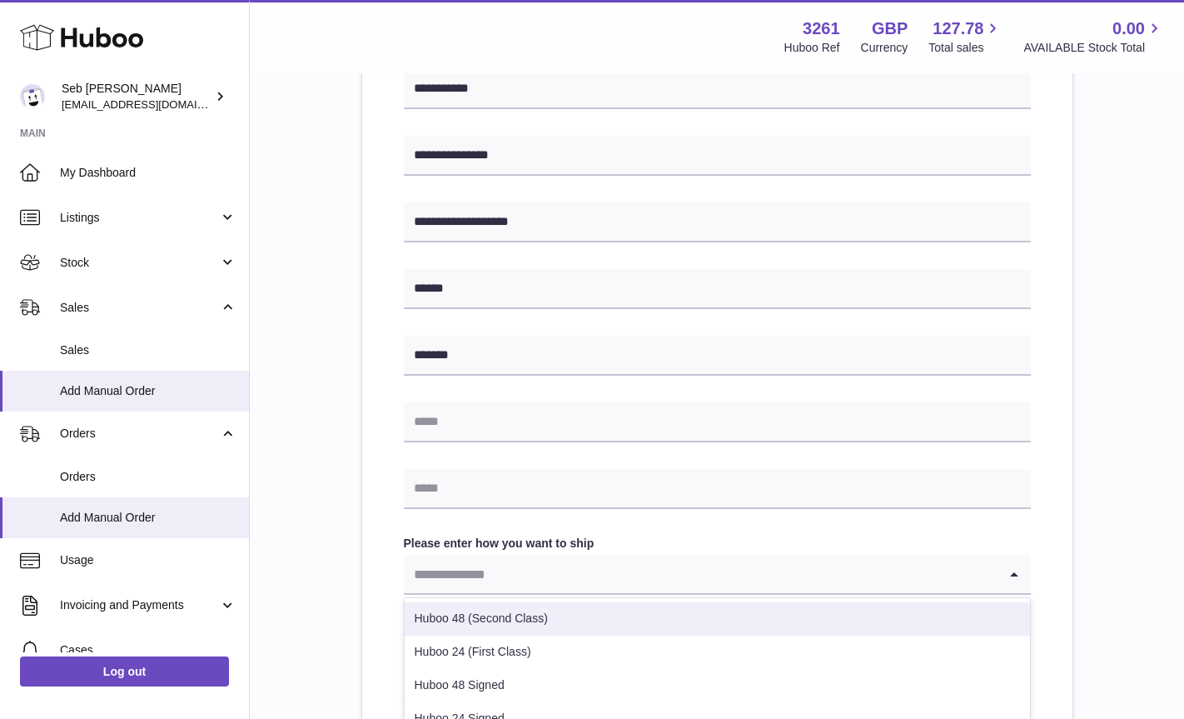
click at [540, 618] on li "Huboo 48 (Second Class)" at bounding box center [717, 618] width 625 height 33
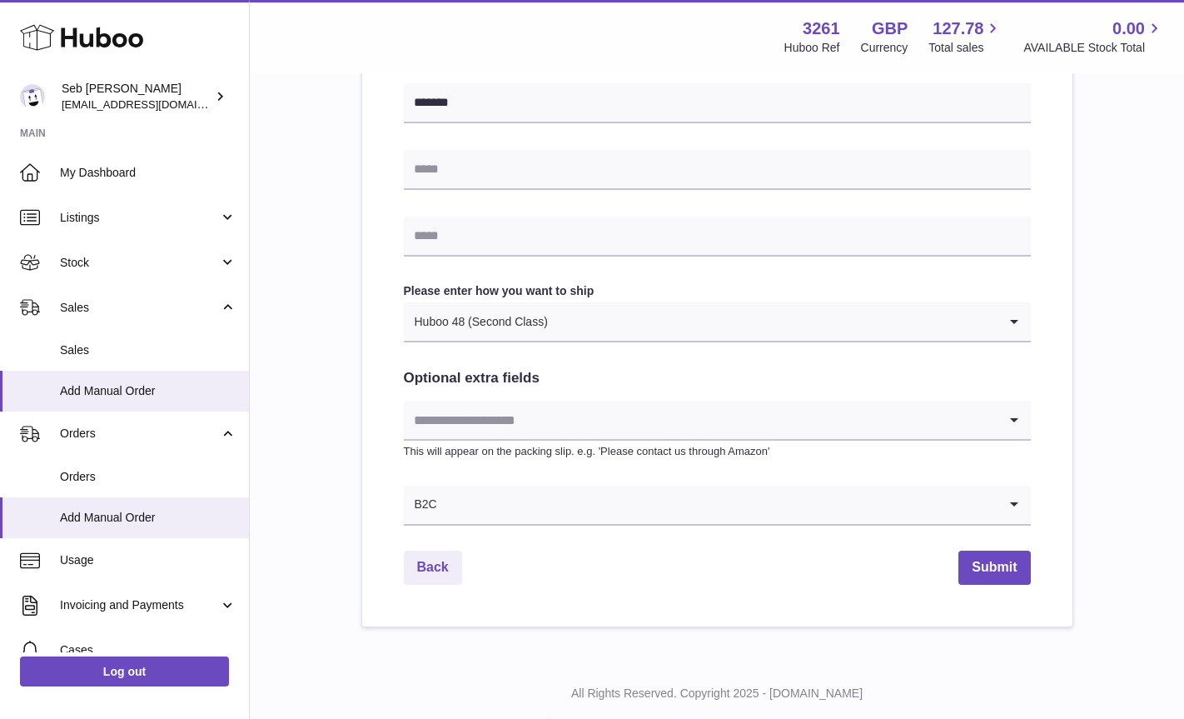
scroll to position [706, 0]
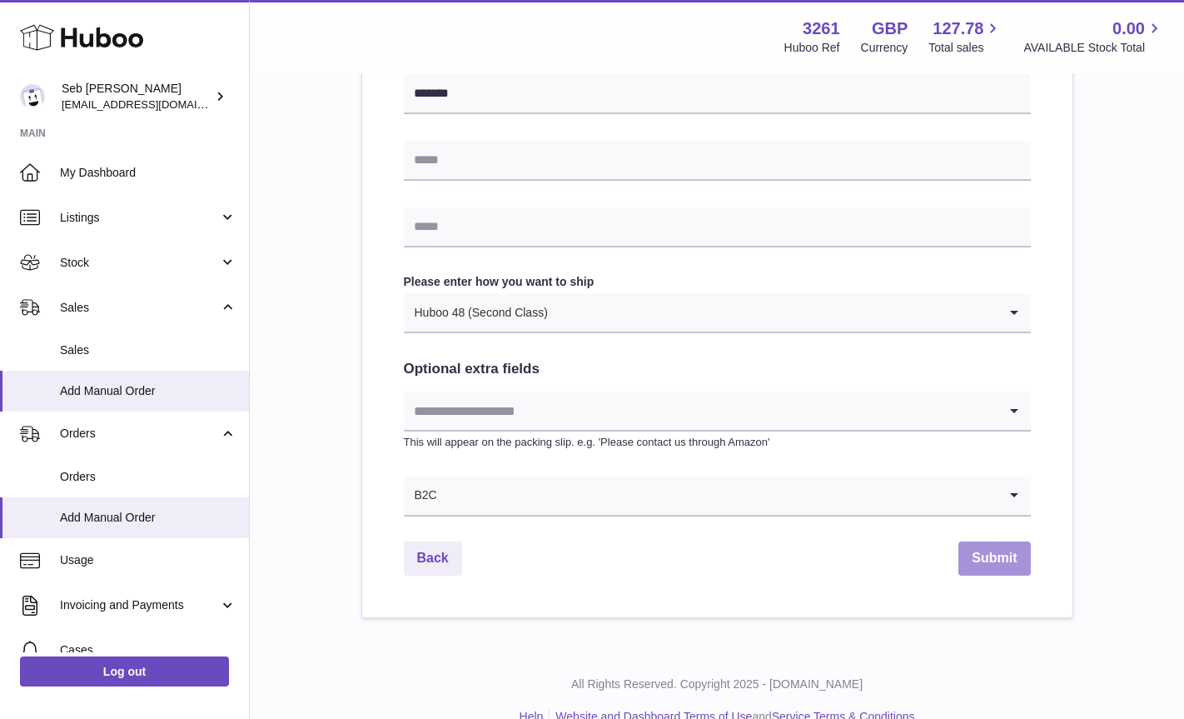
click at [989, 569] on button "Submit" at bounding box center [994, 558] width 72 height 34
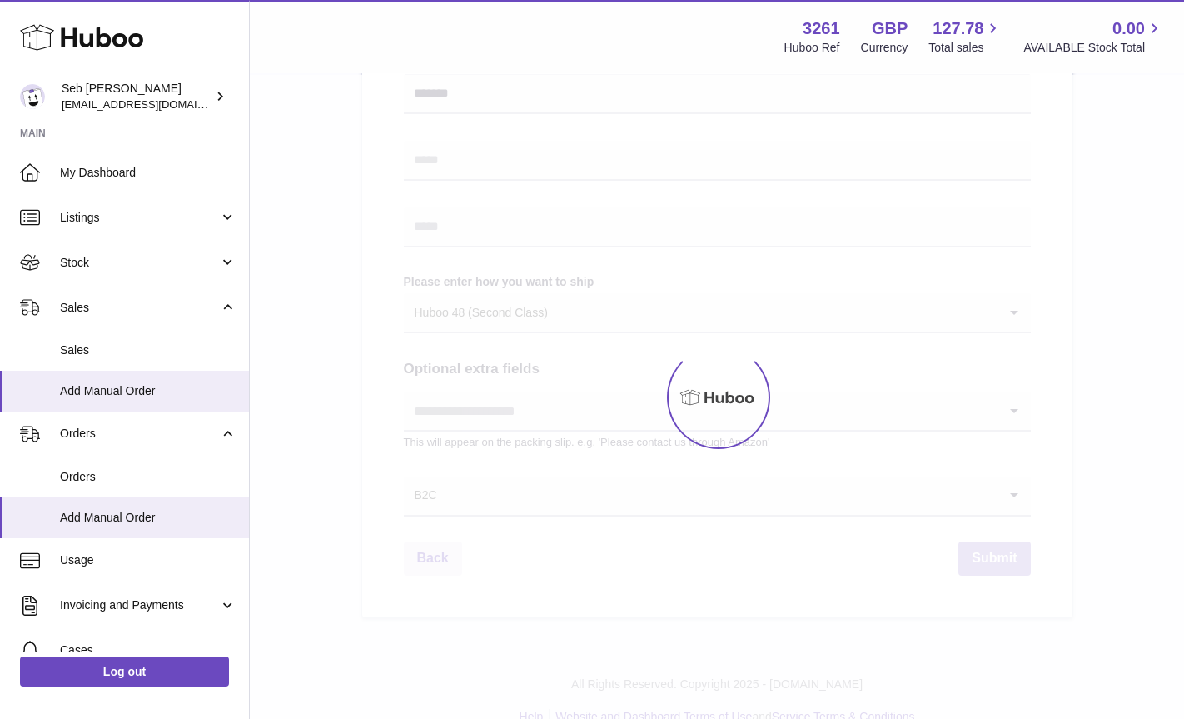
select select "***"
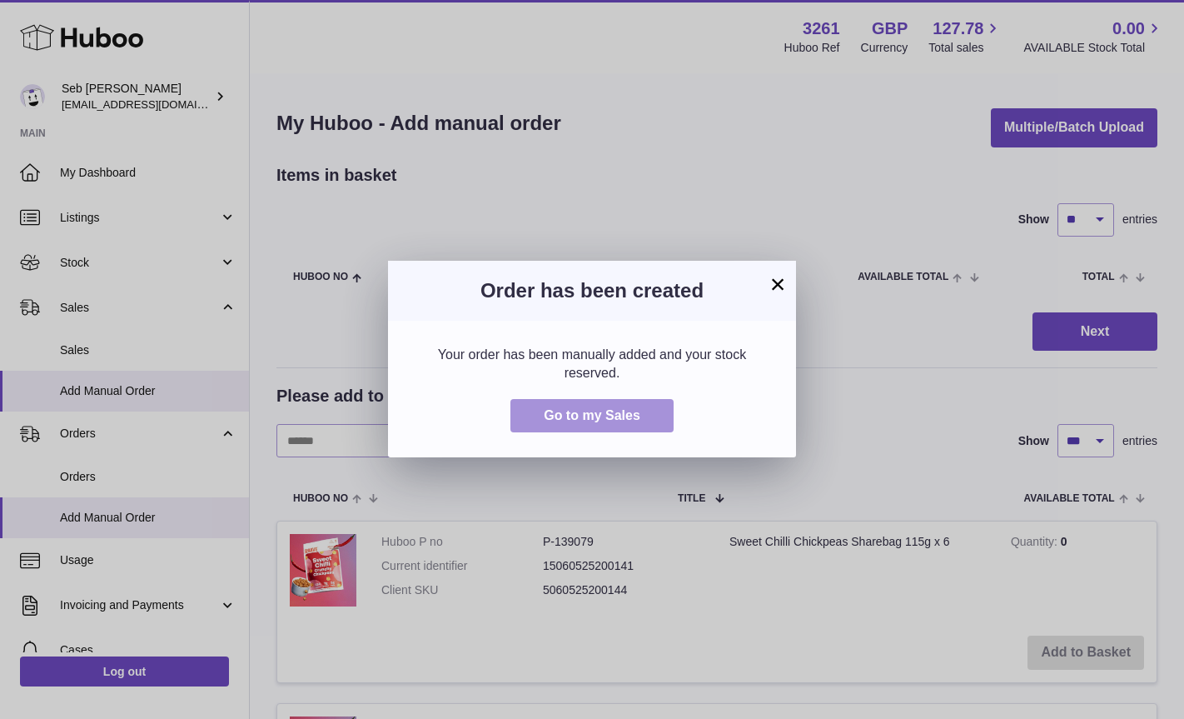
click at [624, 421] on span "Go to my Sales" at bounding box center [592, 415] width 97 height 14
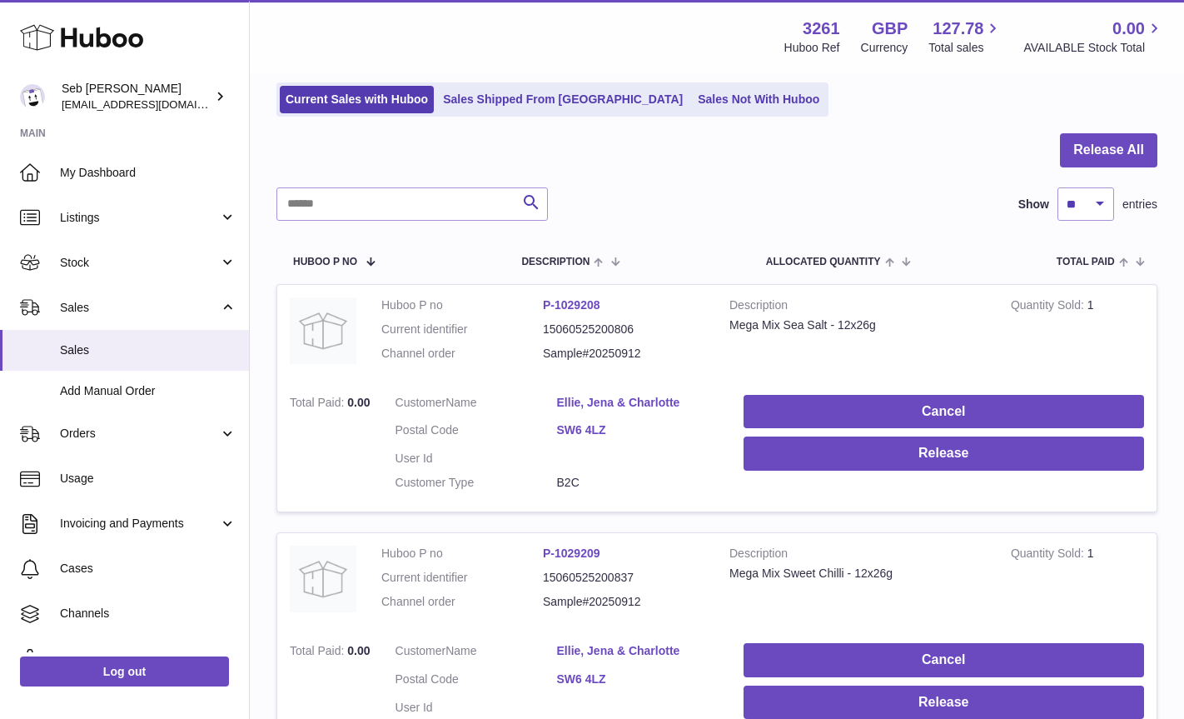
scroll to position [119, 0]
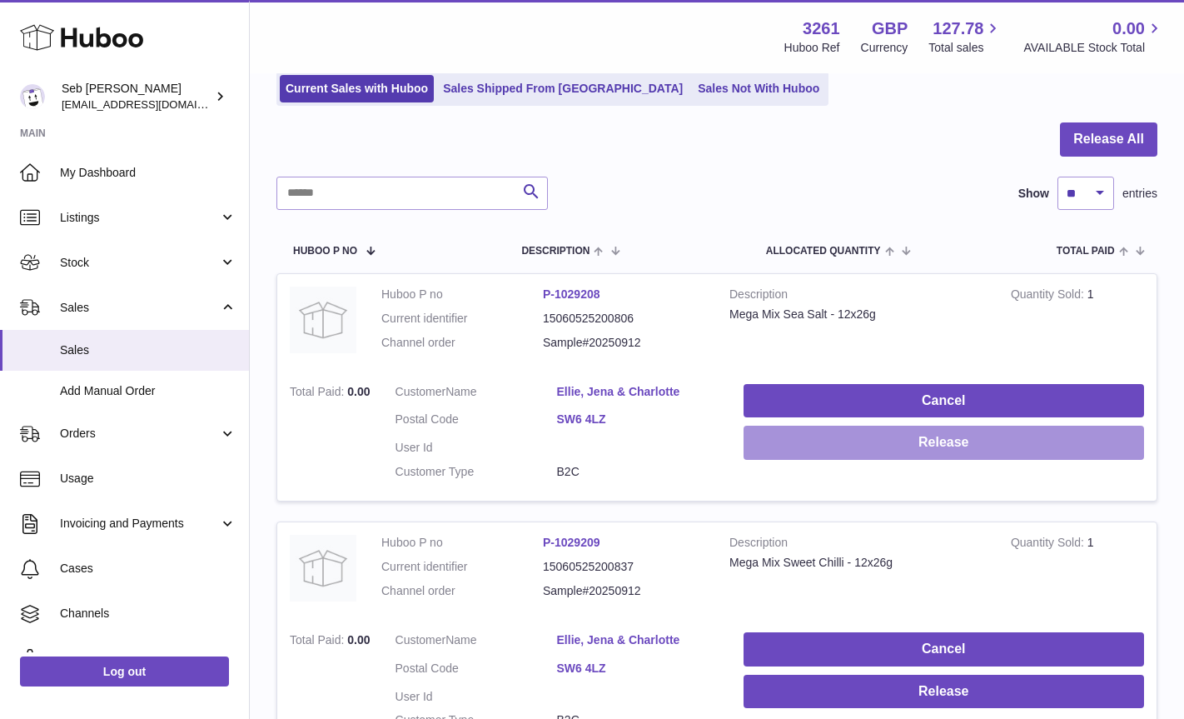
click at [803, 447] on button "Release" at bounding box center [944, 442] width 400 height 34
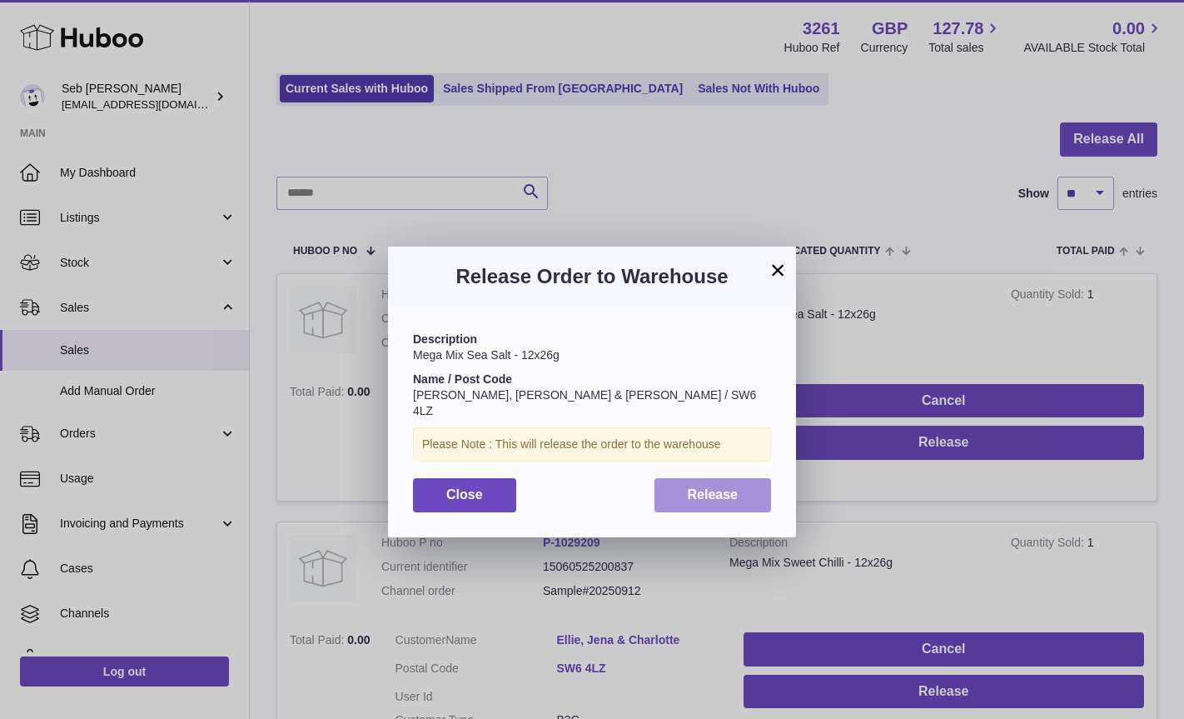
click at [701, 487] on span "Release" at bounding box center [713, 494] width 51 height 14
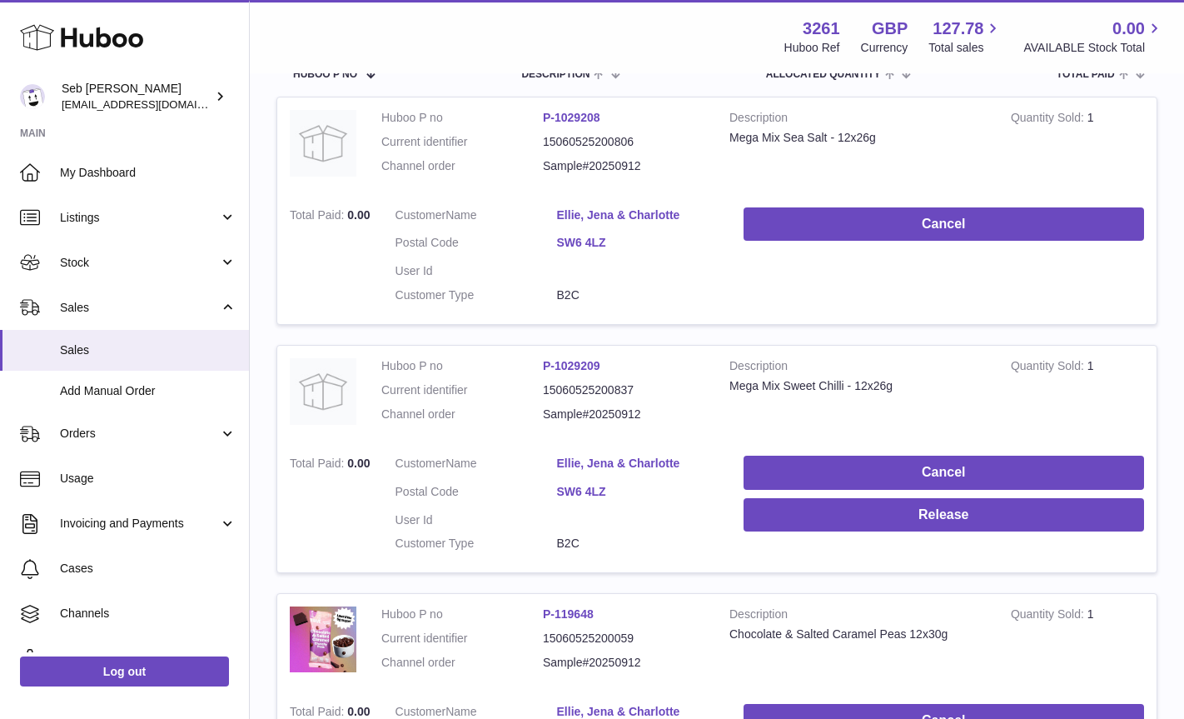
scroll to position [374, 0]
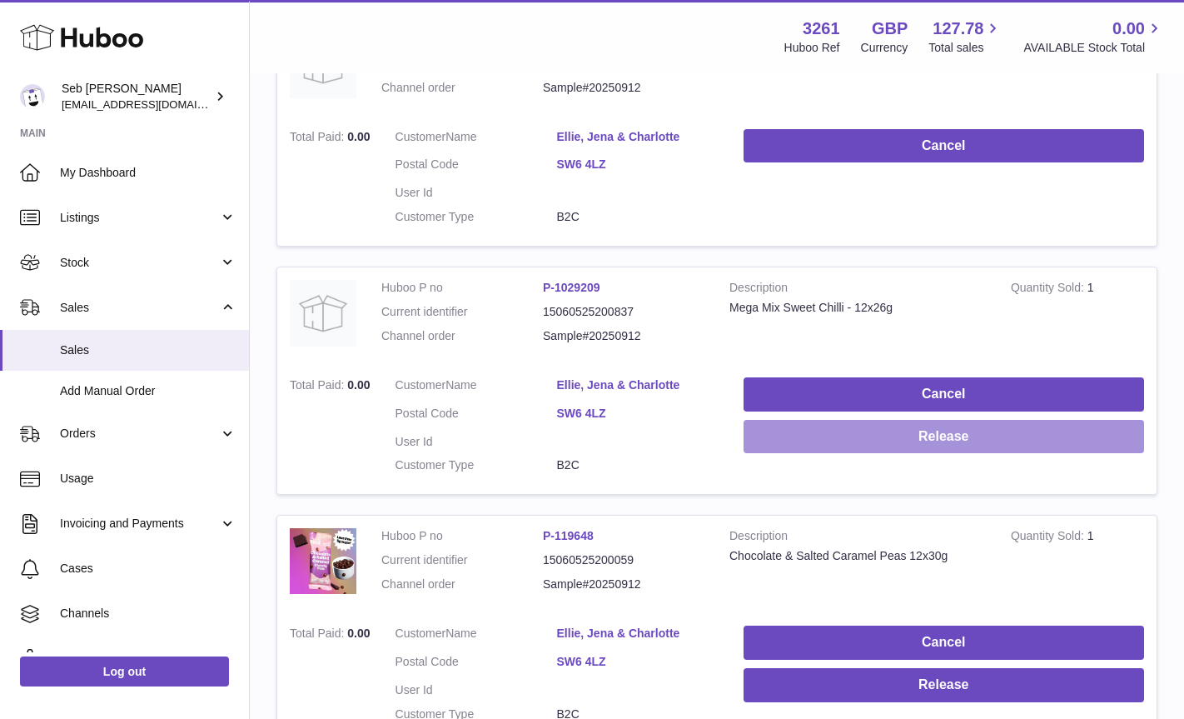
click at [789, 434] on button "Release" at bounding box center [944, 437] width 400 height 34
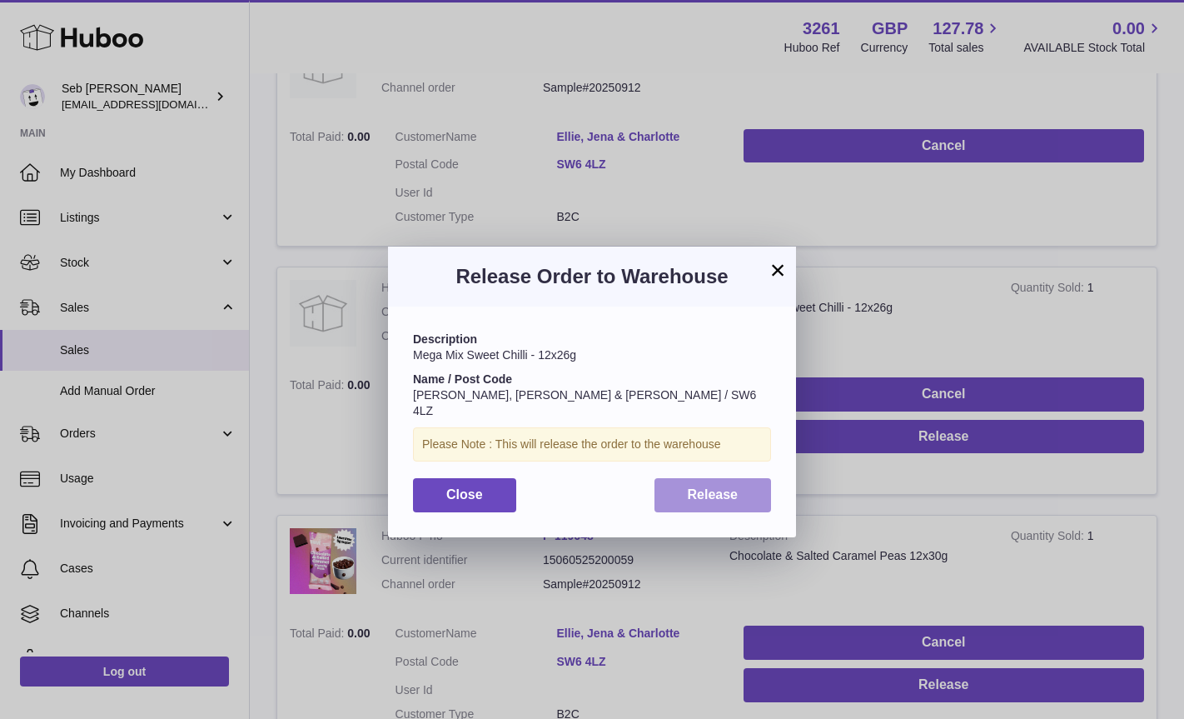
click at [702, 487] on span "Release" at bounding box center [713, 494] width 51 height 14
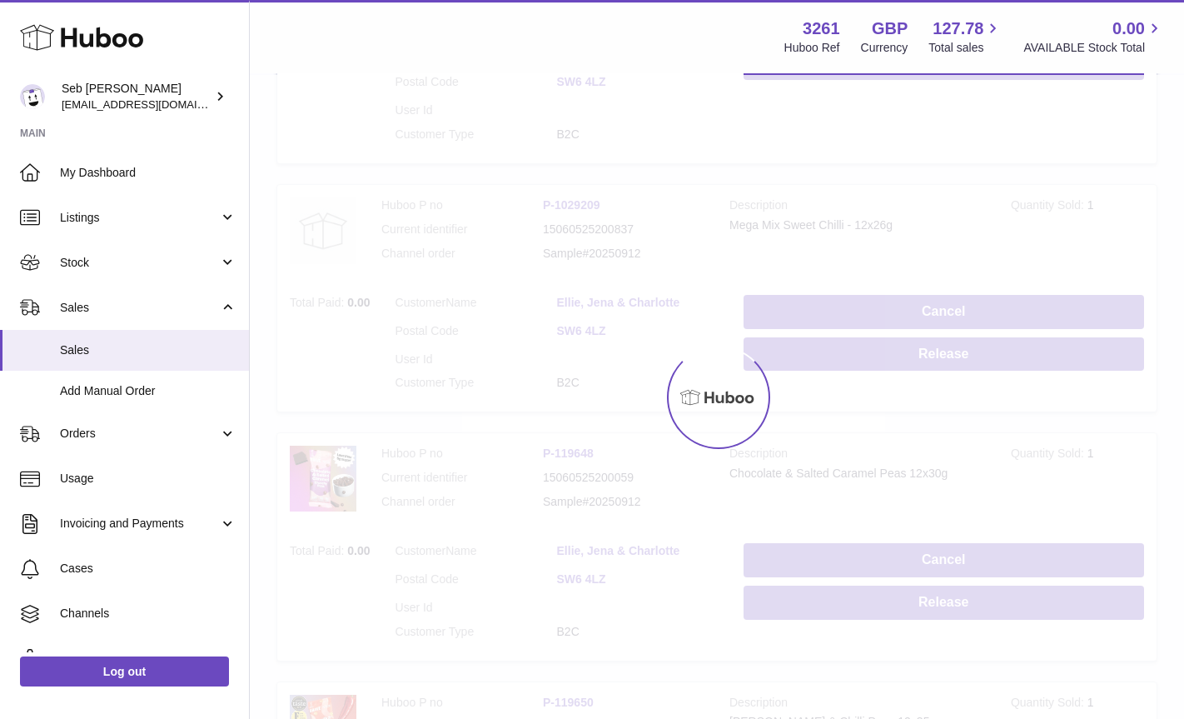
scroll to position [505, 0]
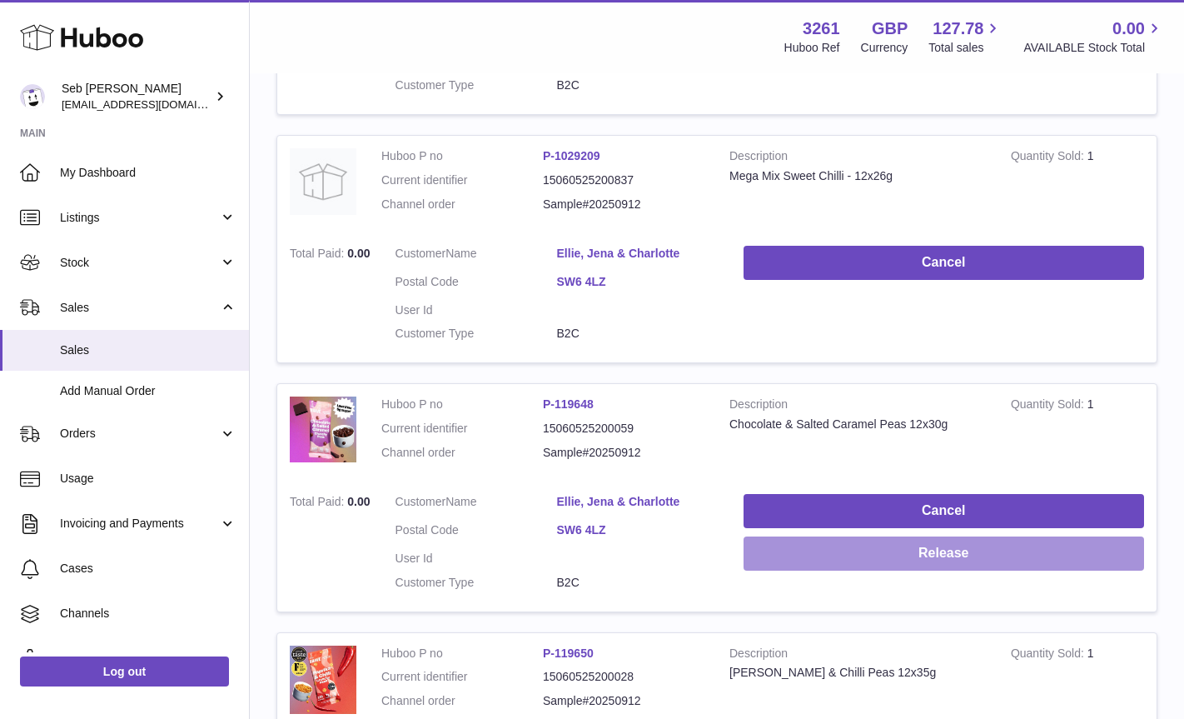
click at [793, 564] on button "Release" at bounding box center [944, 553] width 400 height 34
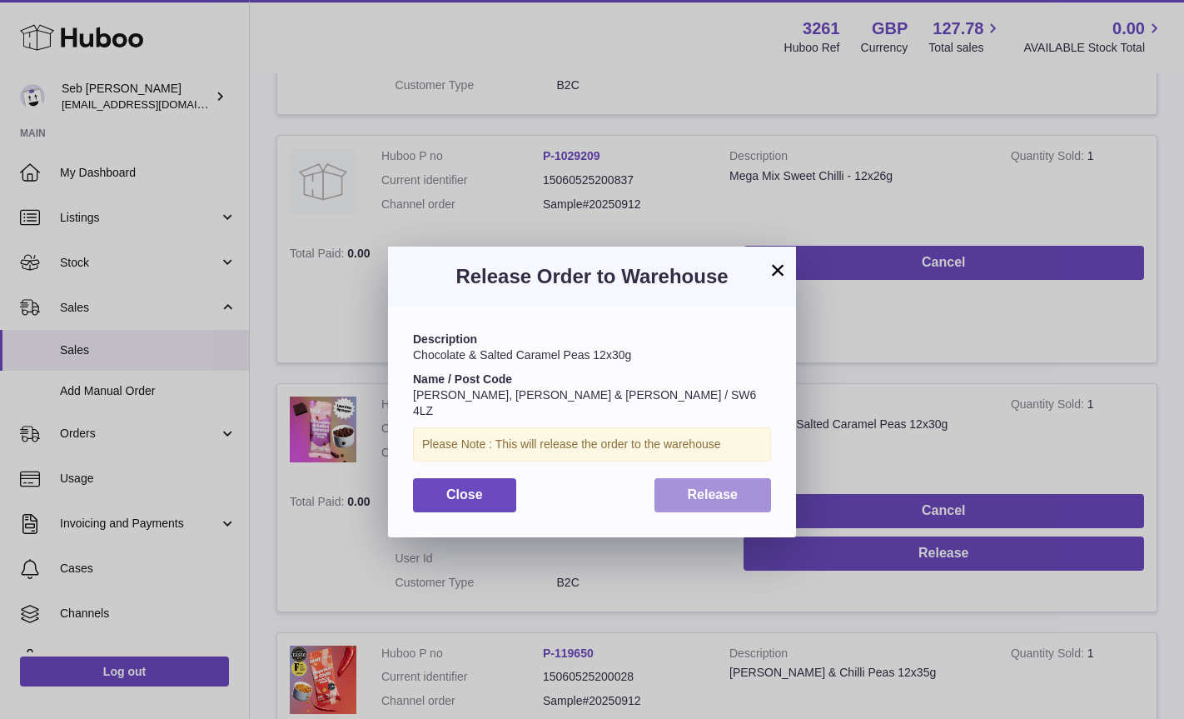
click at [749, 480] on button "Release" at bounding box center [712, 495] width 117 height 34
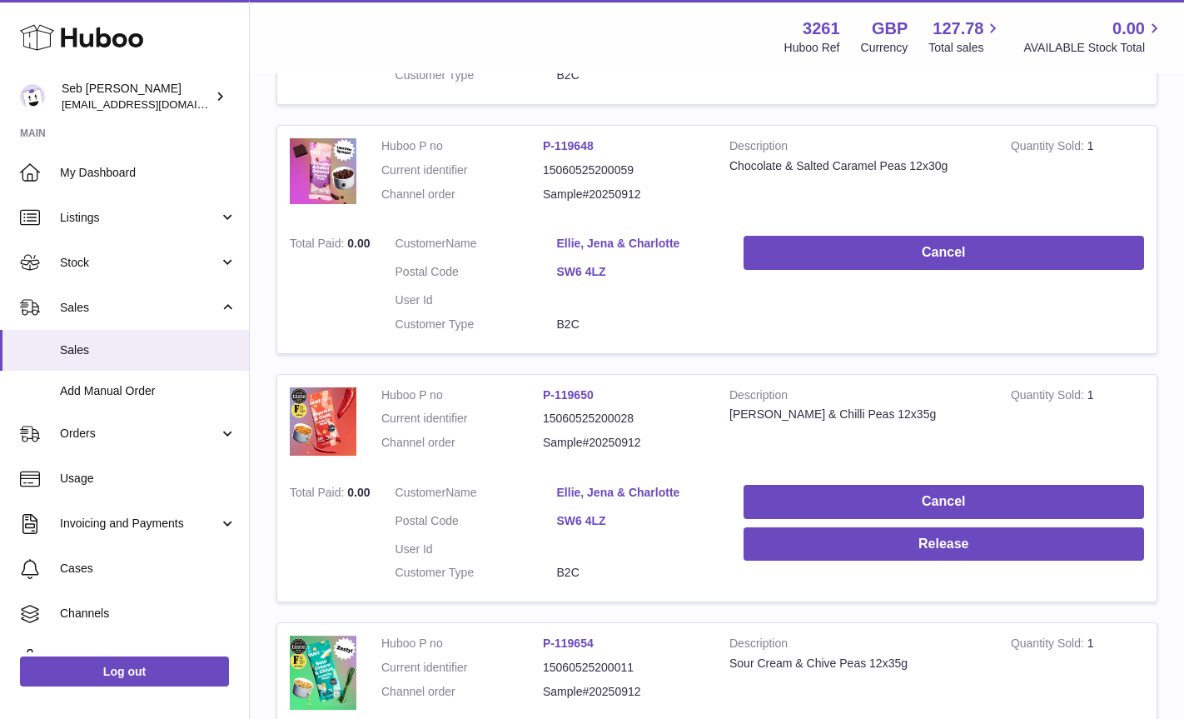
scroll to position [764, 0]
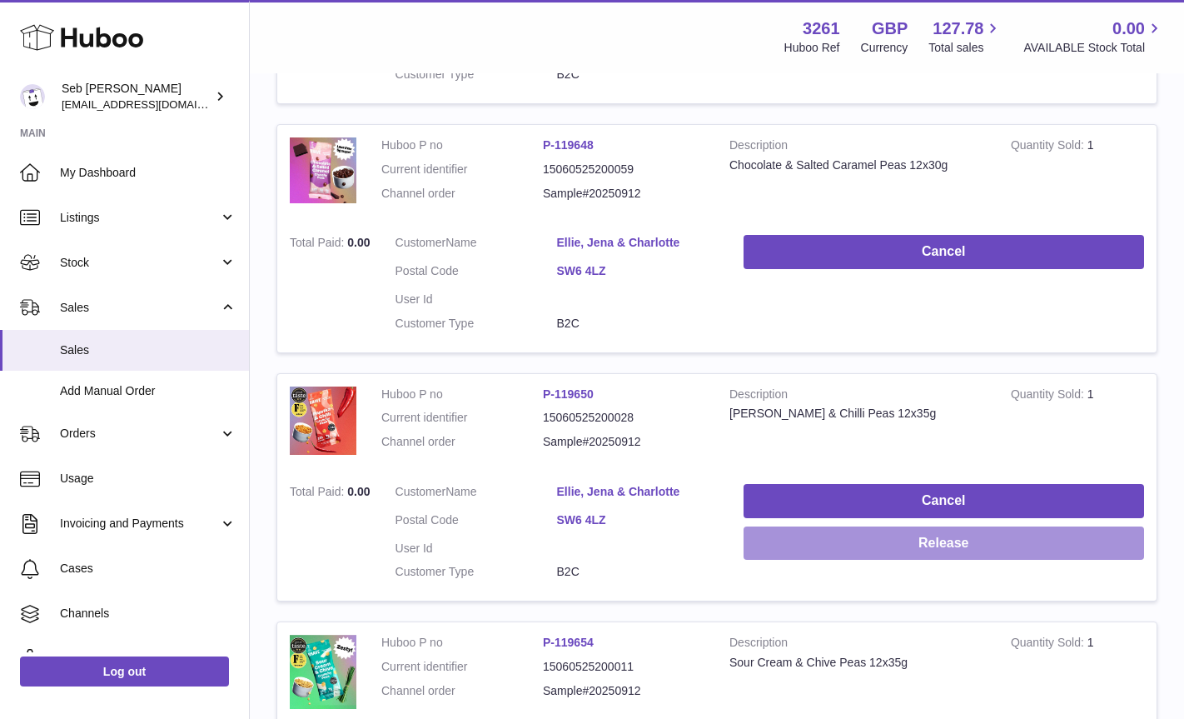
click at [793, 551] on button "Release" at bounding box center [944, 543] width 400 height 34
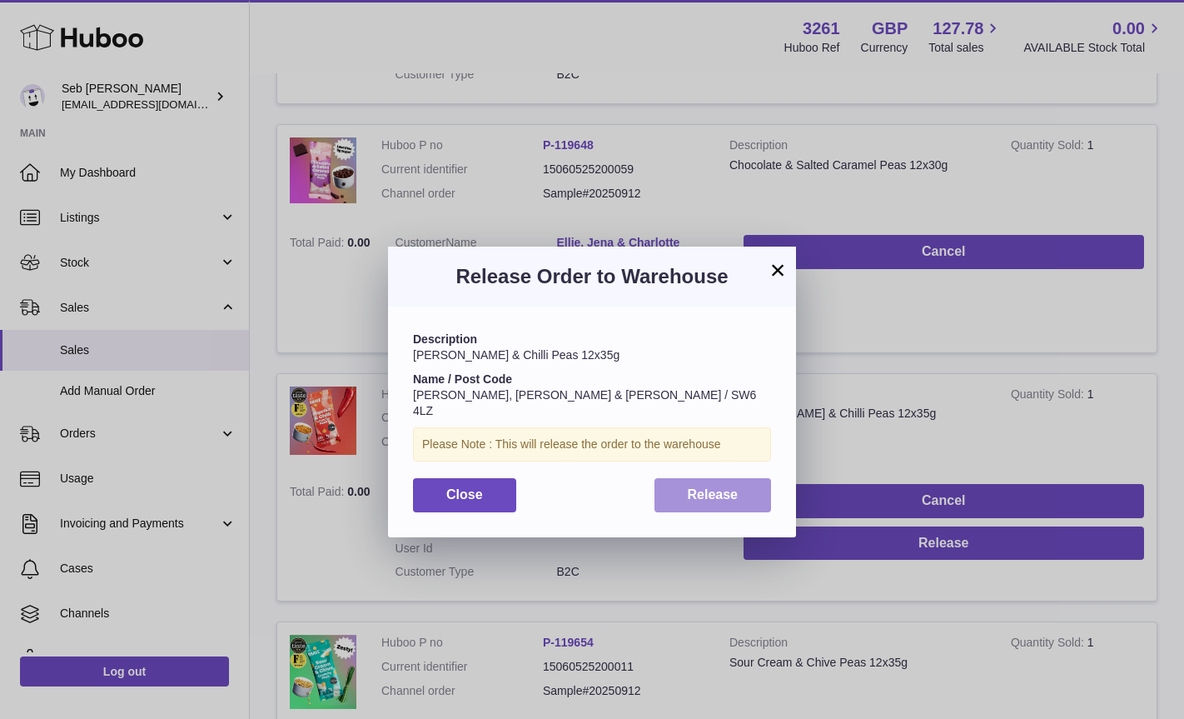
click at [732, 487] on span "Release" at bounding box center [713, 494] width 51 height 14
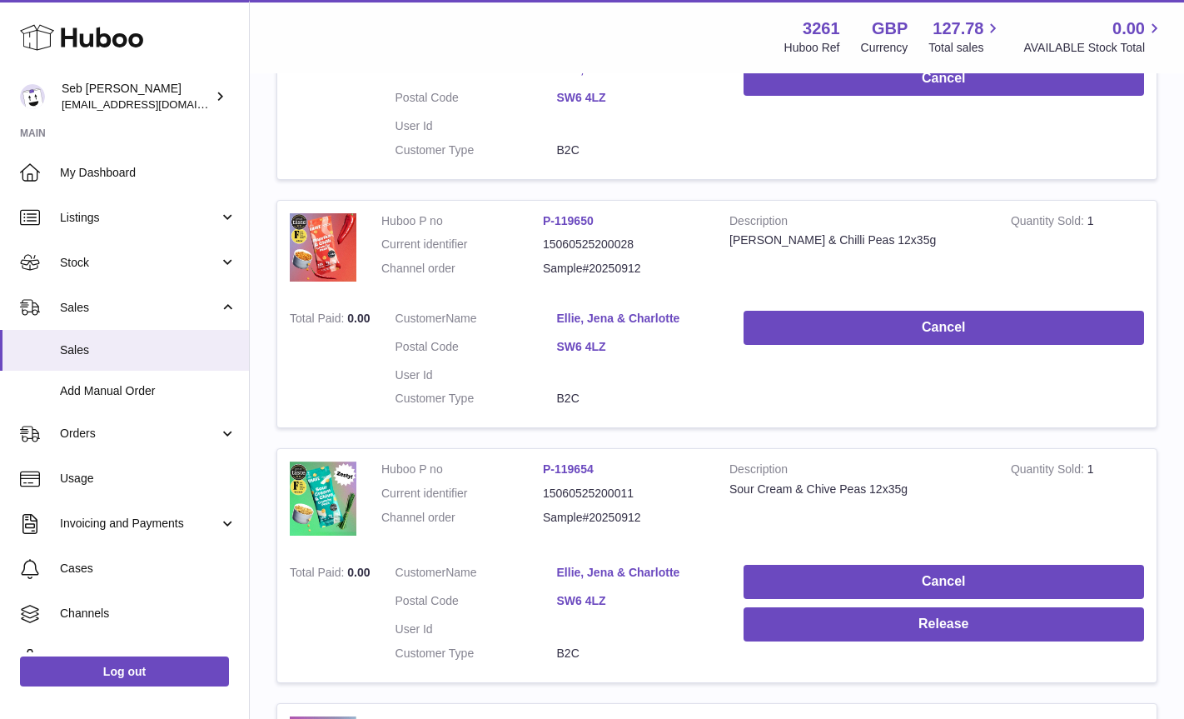
scroll to position [985, 0]
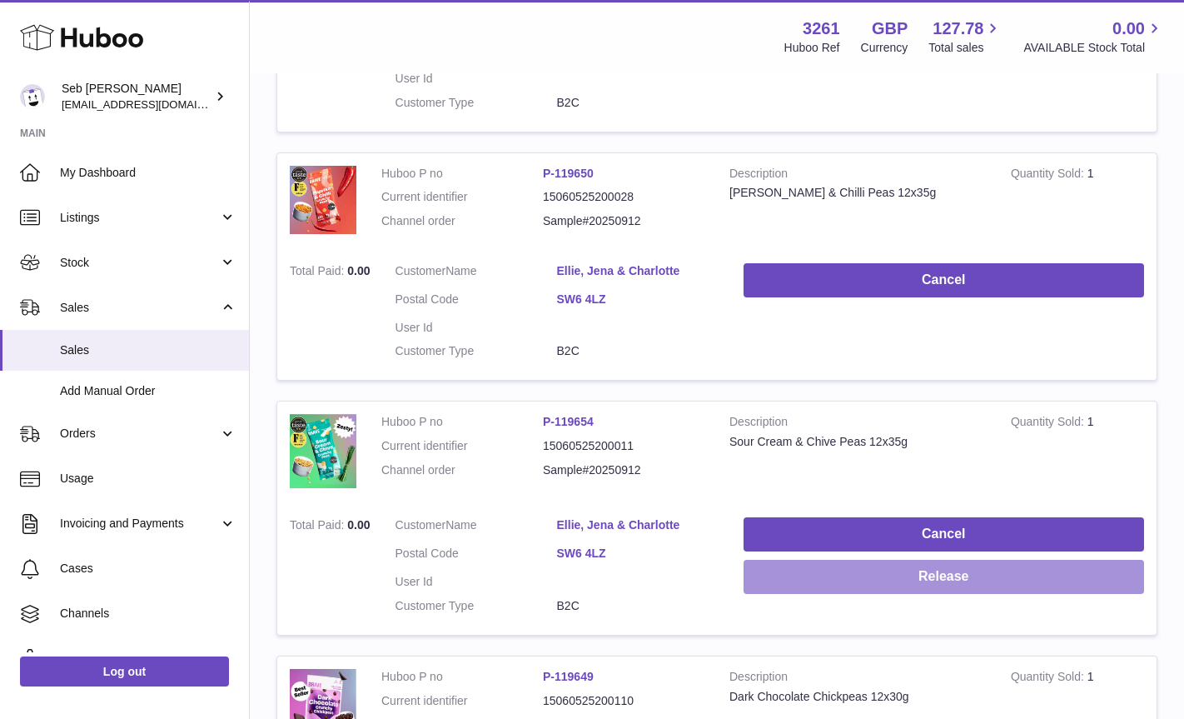
click at [783, 585] on button "Release" at bounding box center [944, 577] width 400 height 34
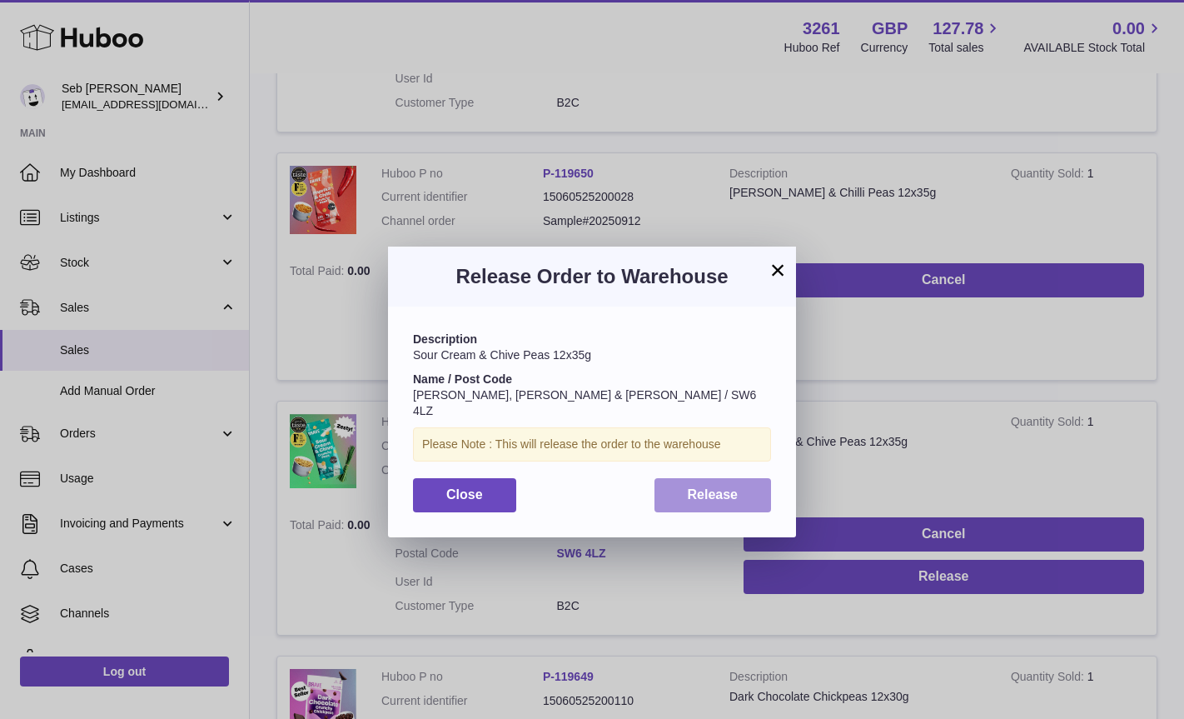
click at [734, 487] on span "Release" at bounding box center [713, 494] width 51 height 14
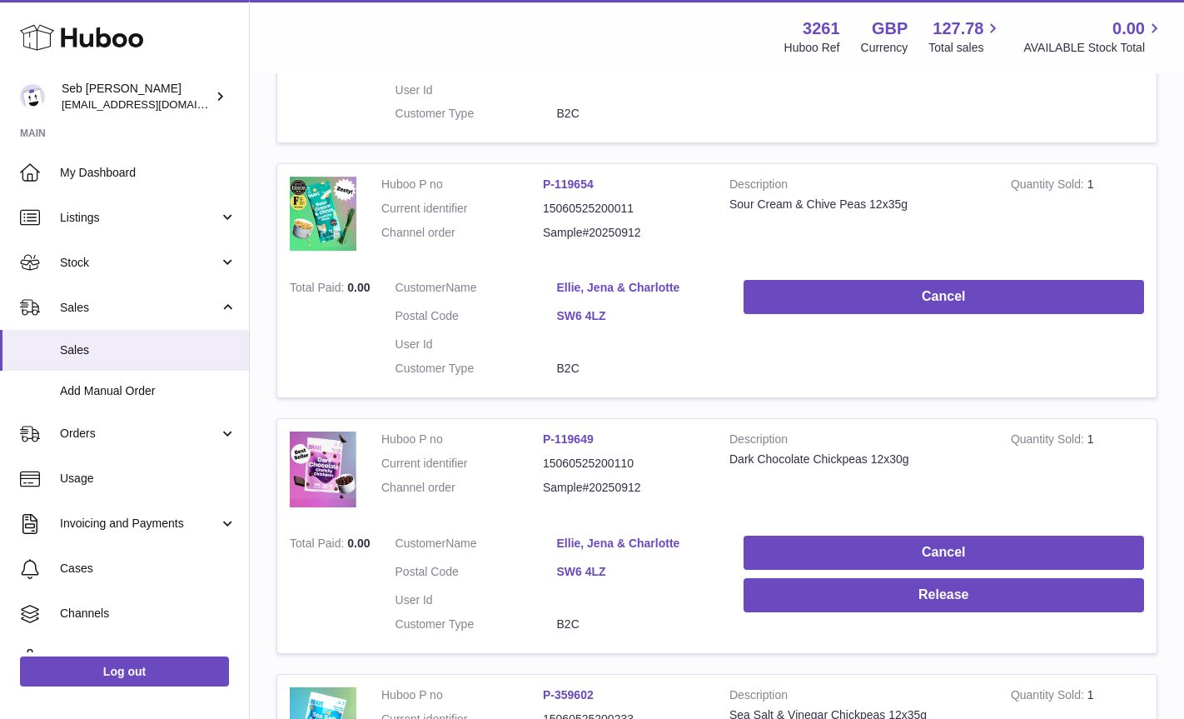
scroll to position [1343, 0]
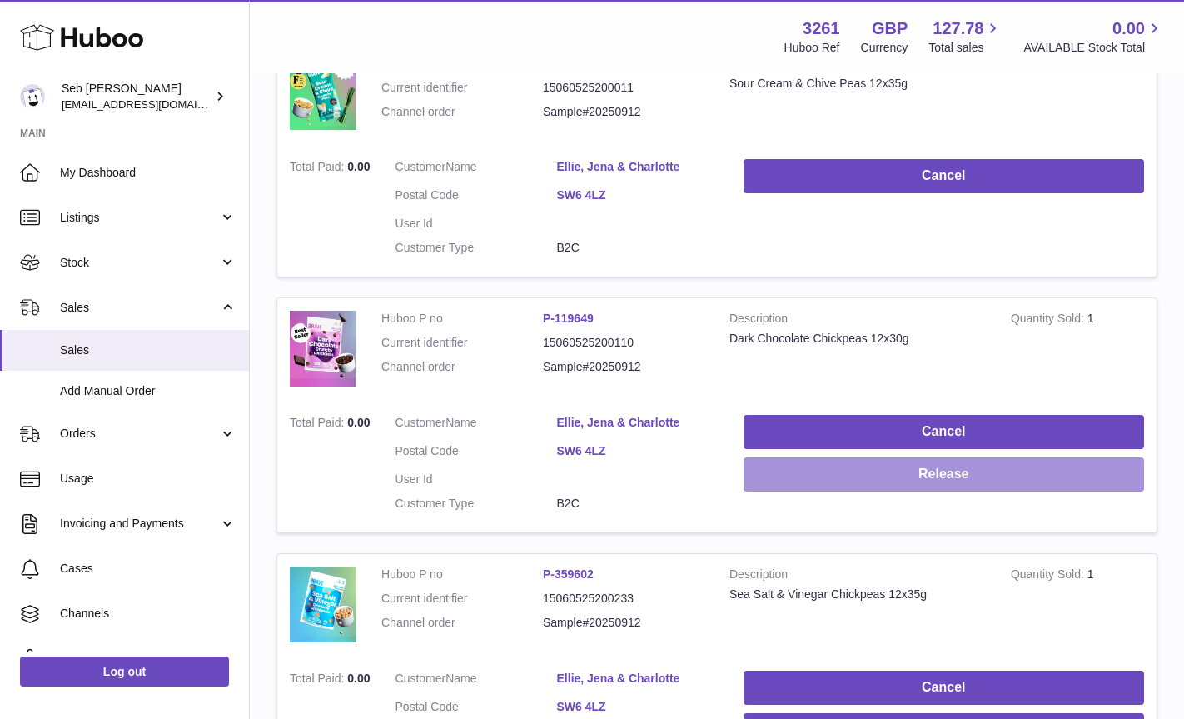
click at [771, 480] on button "Release" at bounding box center [944, 474] width 400 height 34
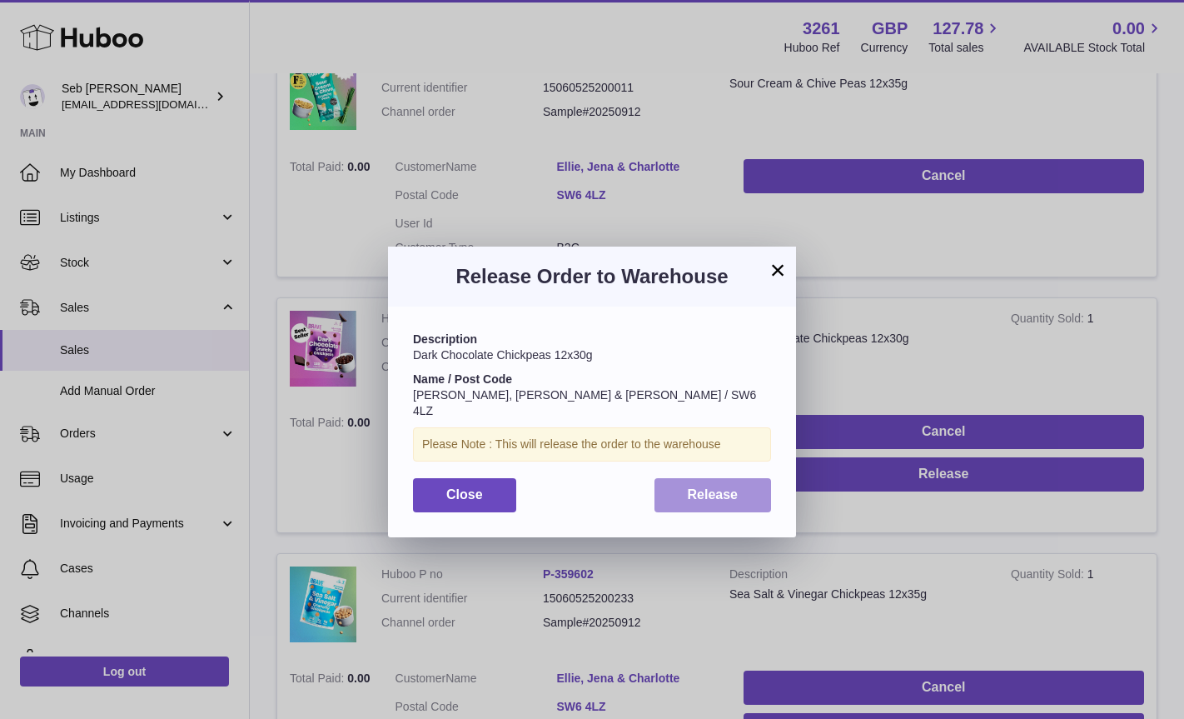
click at [734, 487] on span "Release" at bounding box center [713, 494] width 51 height 14
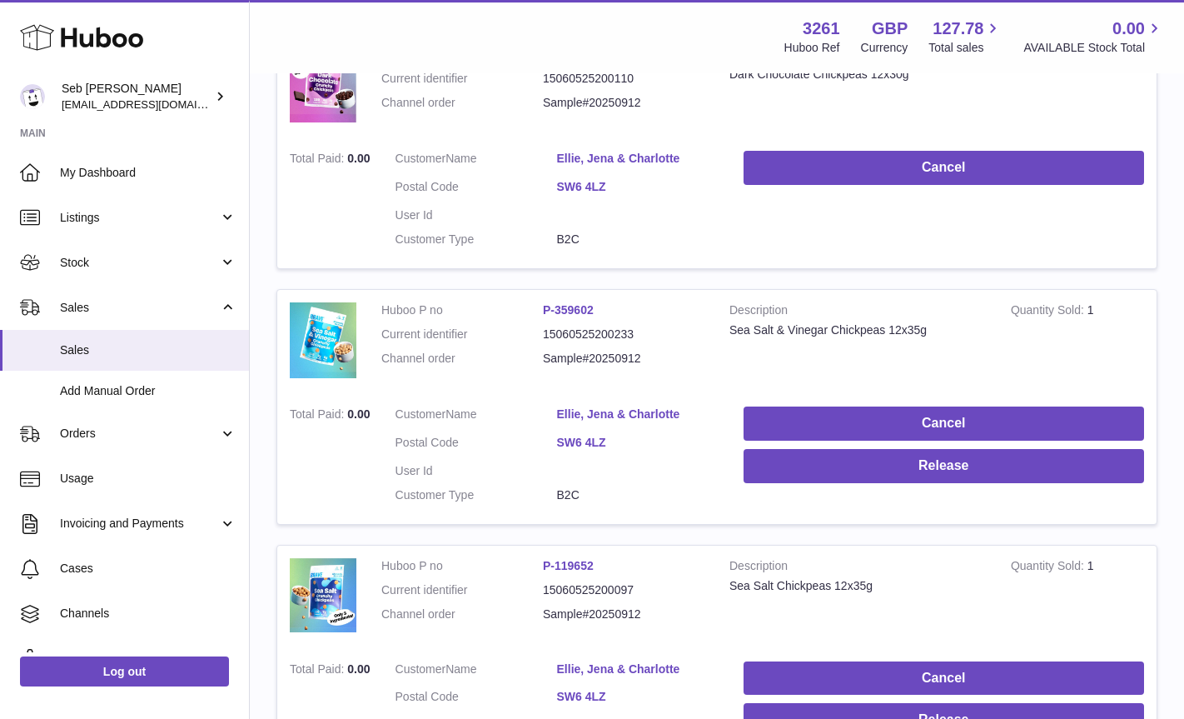
scroll to position [1637, 0]
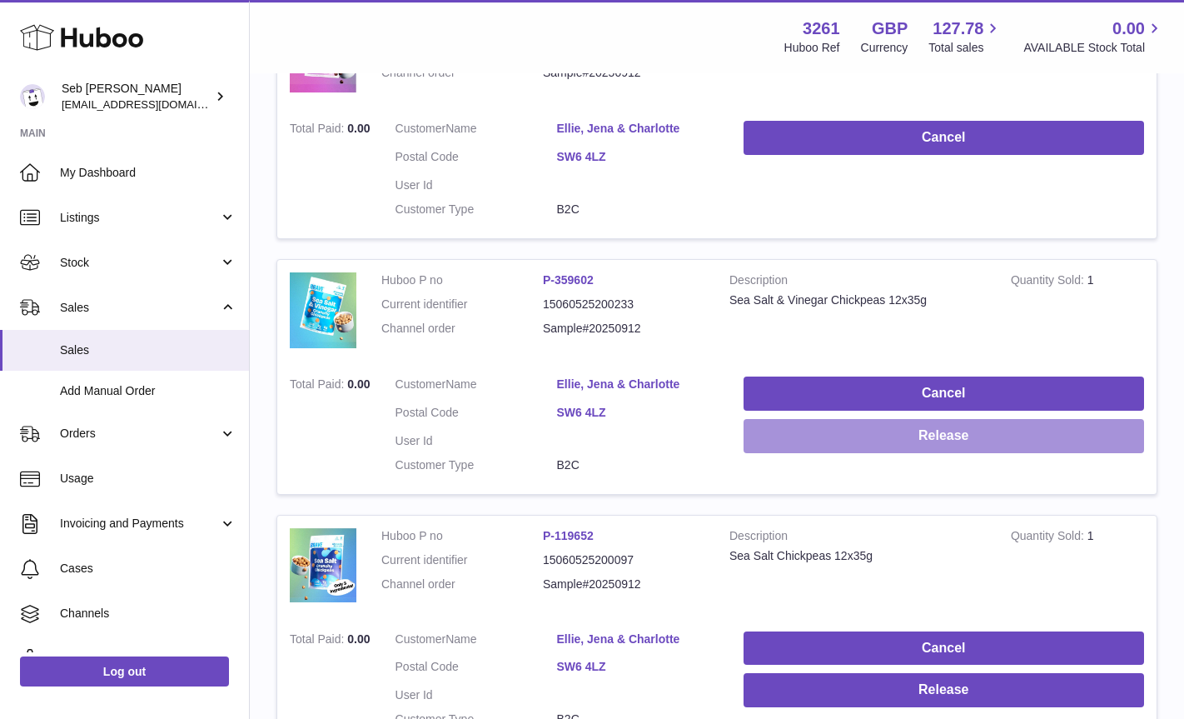
click at [798, 437] on button "Release" at bounding box center [944, 436] width 400 height 34
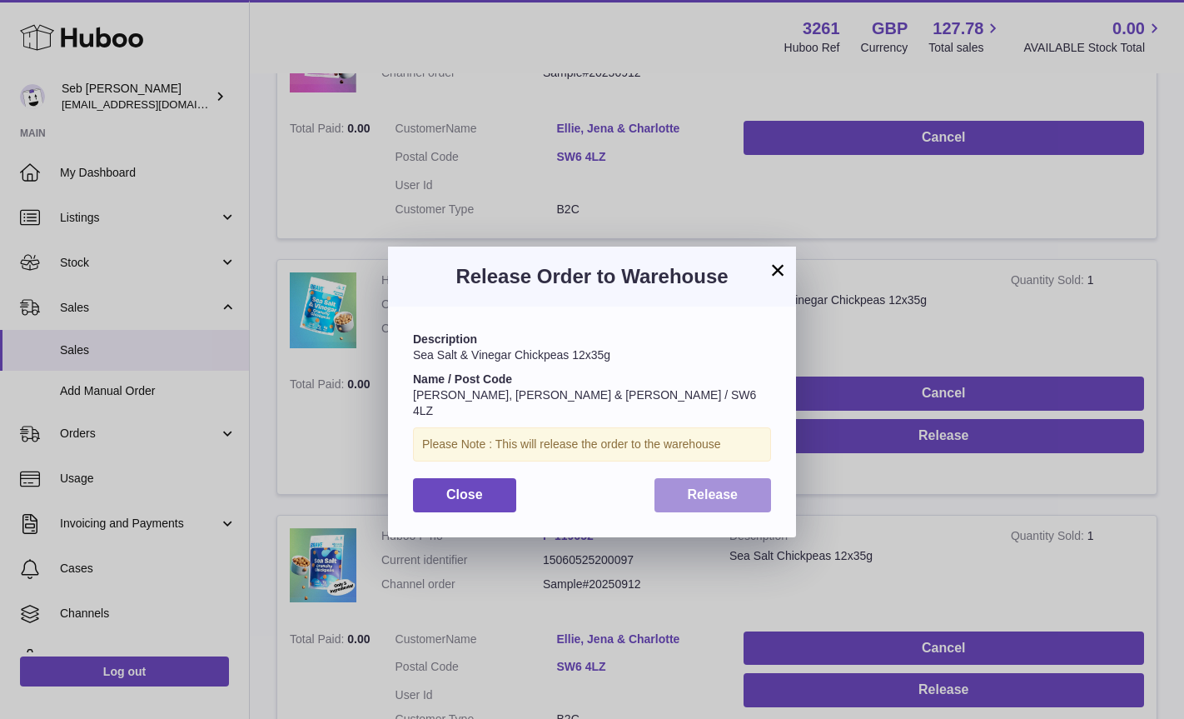
click at [734, 487] on span "Release" at bounding box center [713, 494] width 51 height 14
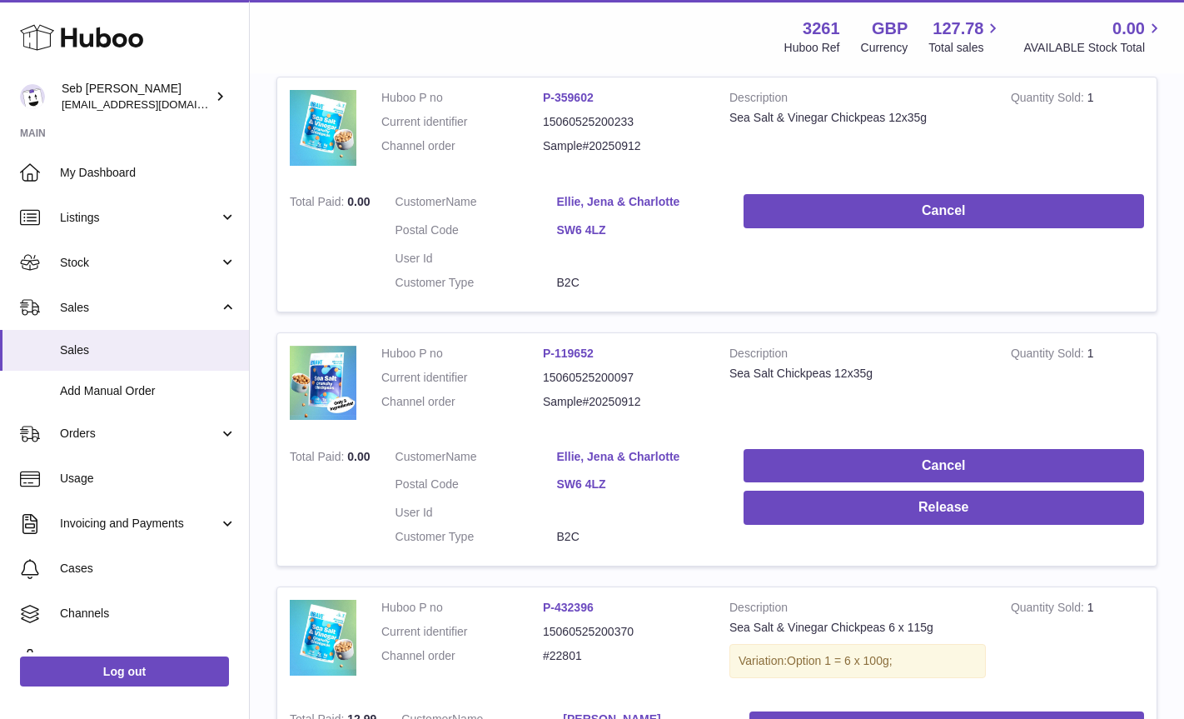
scroll to position [1898, 0]
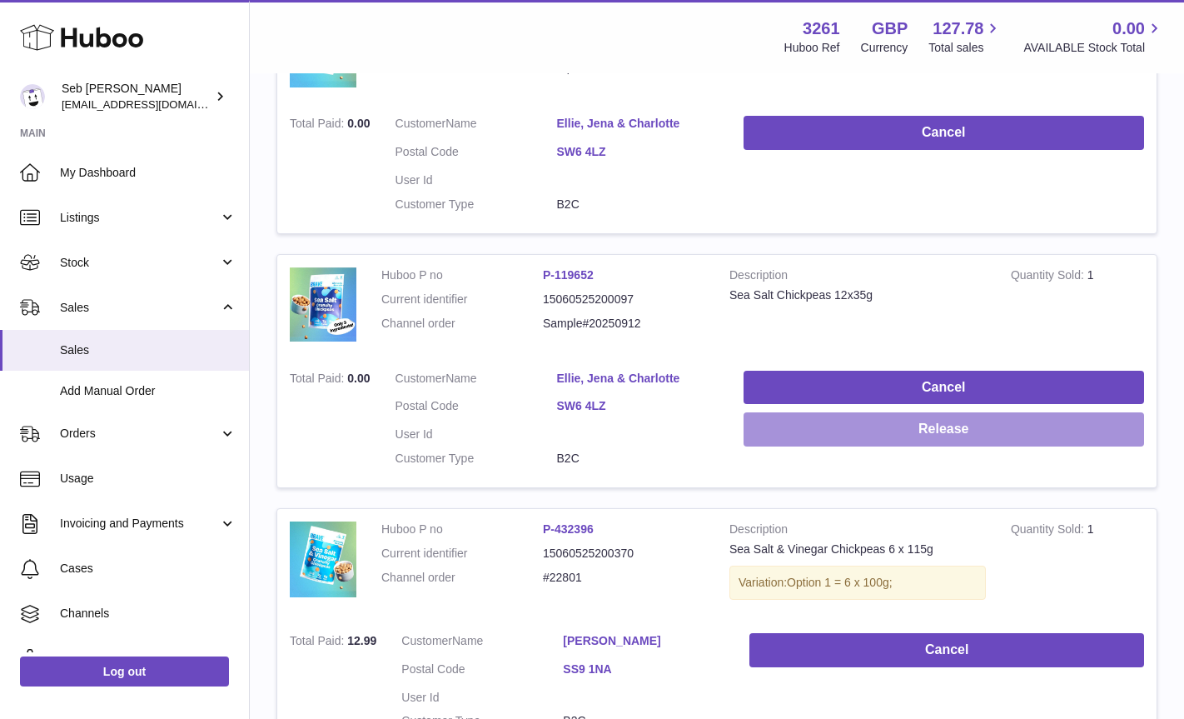
click at [788, 425] on button "Release" at bounding box center [944, 429] width 400 height 34
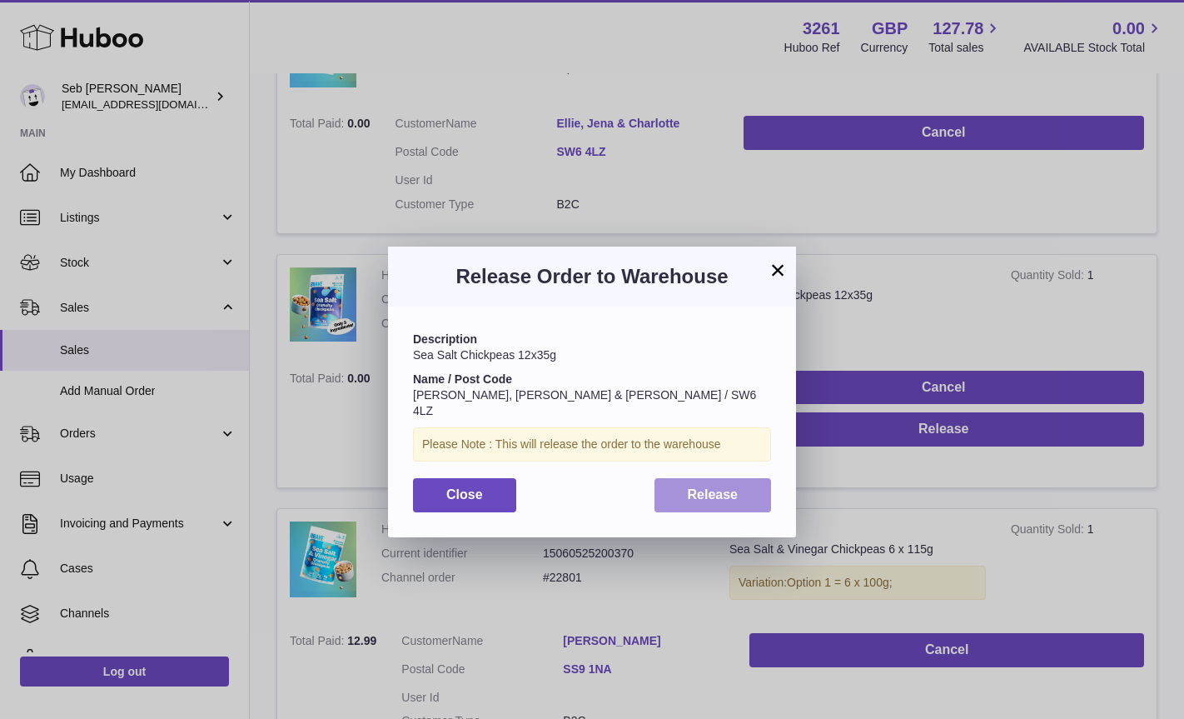
click at [704, 495] on button "Release" at bounding box center [712, 495] width 117 height 34
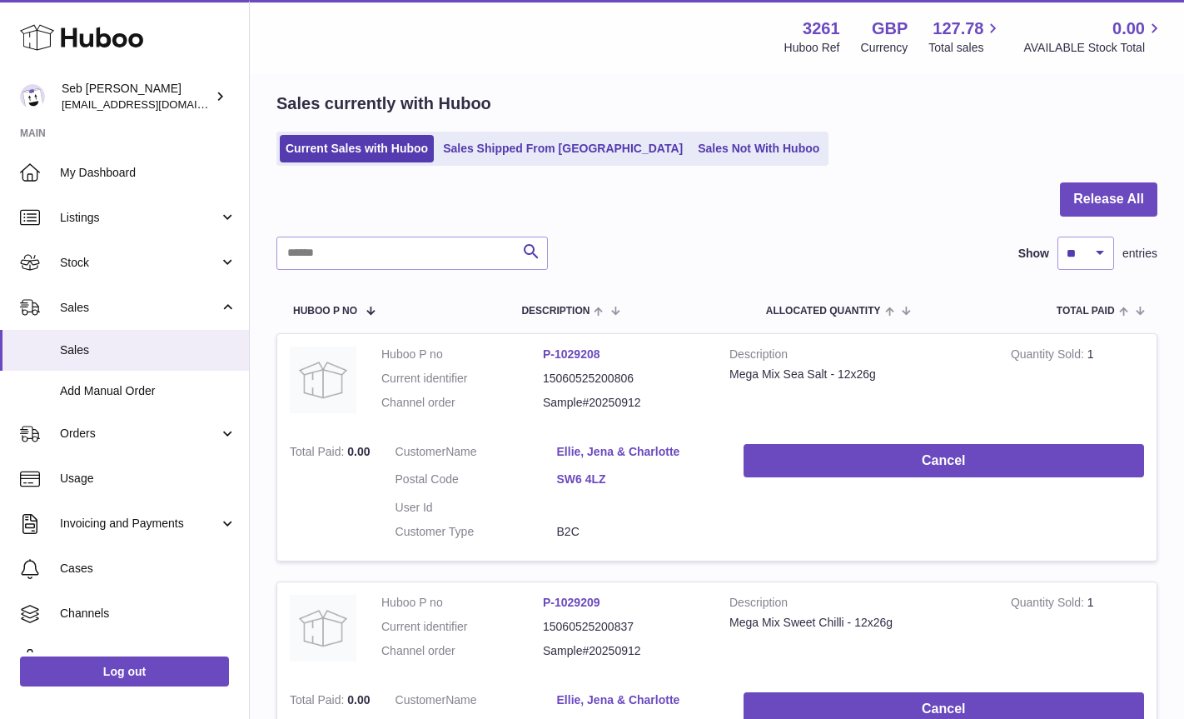
scroll to position [0, 0]
